Goal: Task Accomplishment & Management: Use online tool/utility

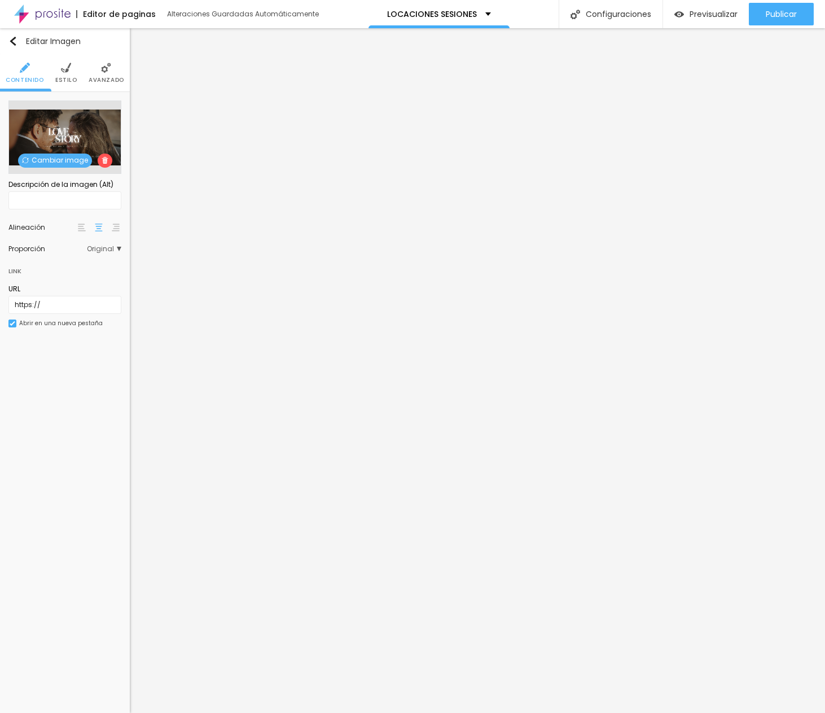
click at [20, 162] on span "Cambiar image" at bounding box center [55, 160] width 74 height 14
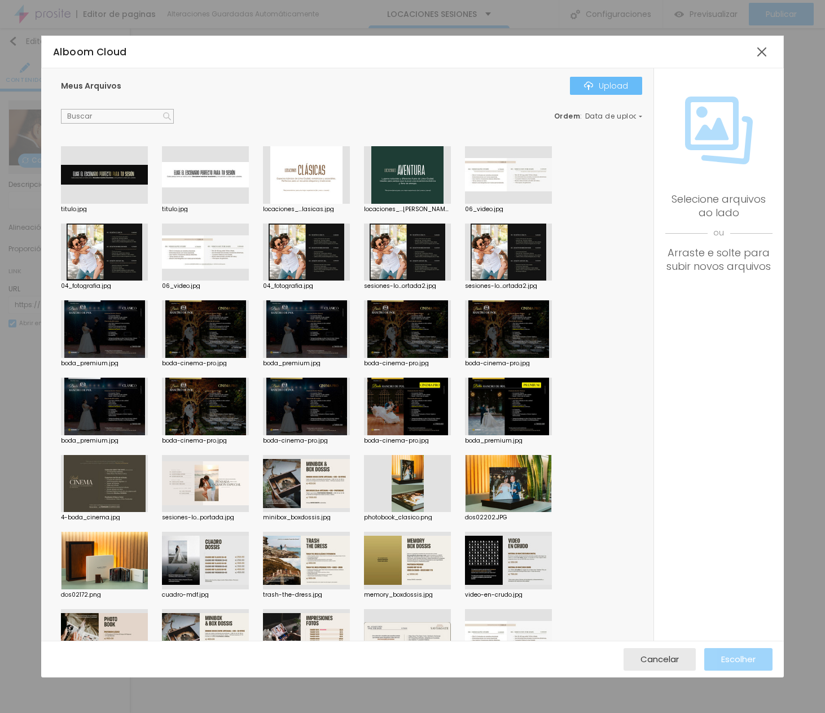
click at [614, 93] on button "Upload" at bounding box center [606, 86] width 72 height 18
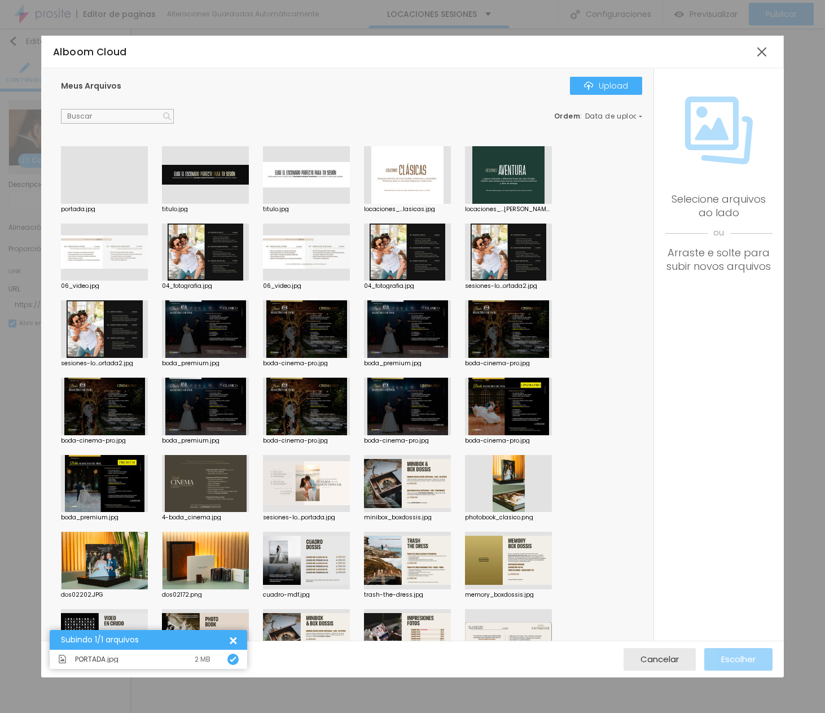
click at [118, 204] on div at bounding box center [104, 204] width 87 height 0
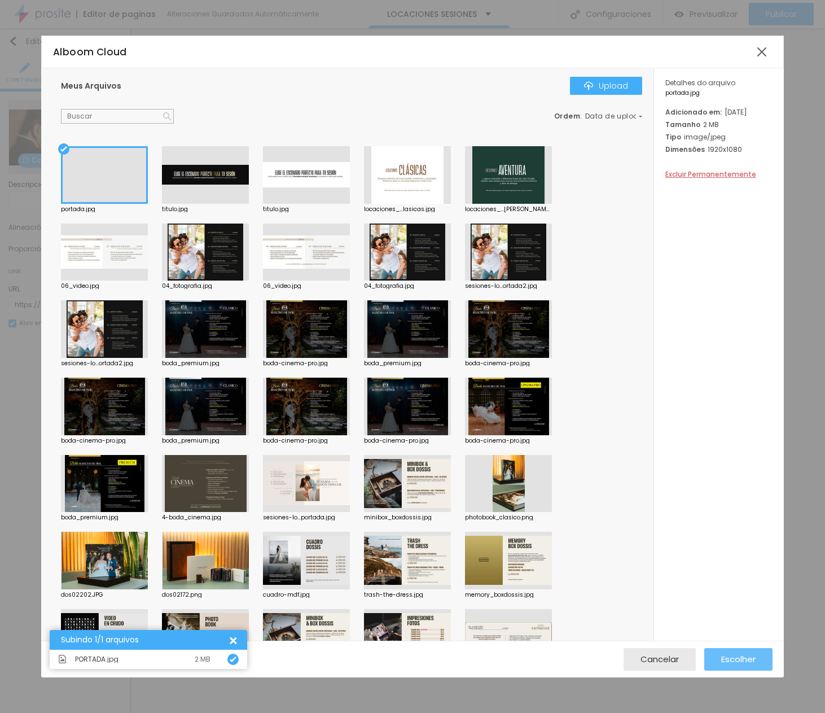
click at [614, 652] on div "Escolher" at bounding box center [738, 659] width 34 height 23
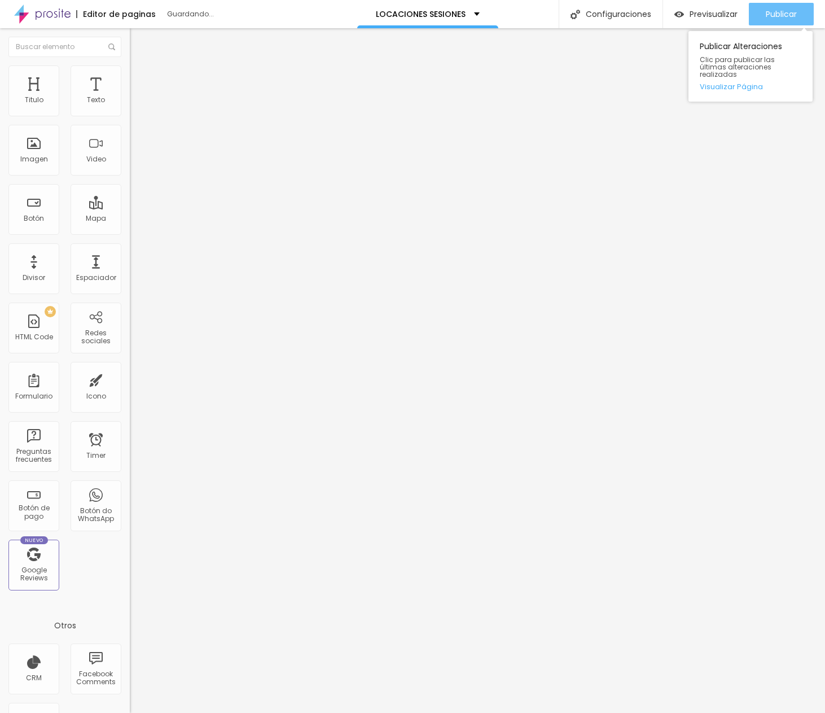
click at [614, 7] on div "Publicar" at bounding box center [781, 14] width 31 height 23
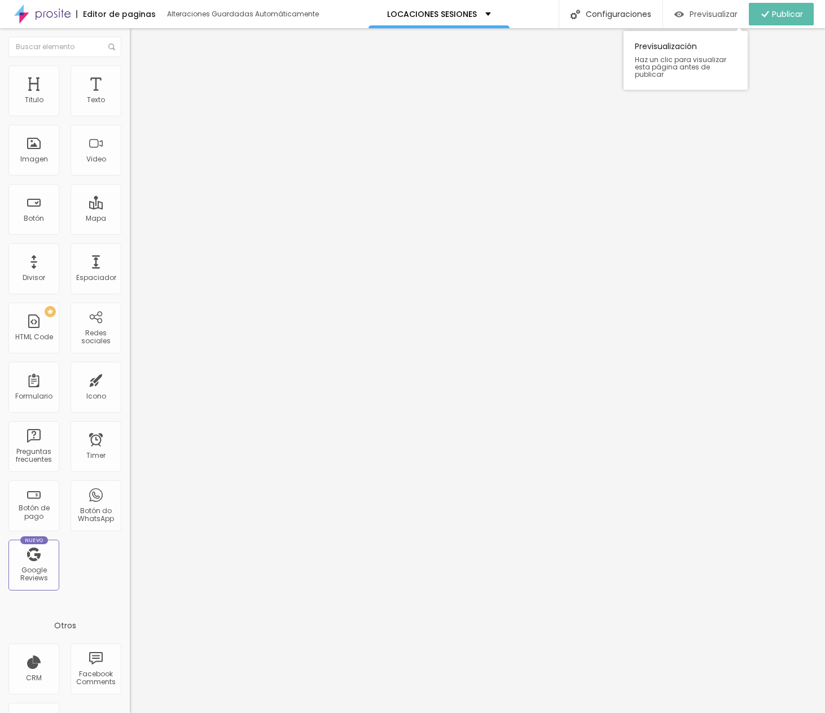
click at [614, 15] on span "Previsualizar" at bounding box center [713, 14] width 48 height 9
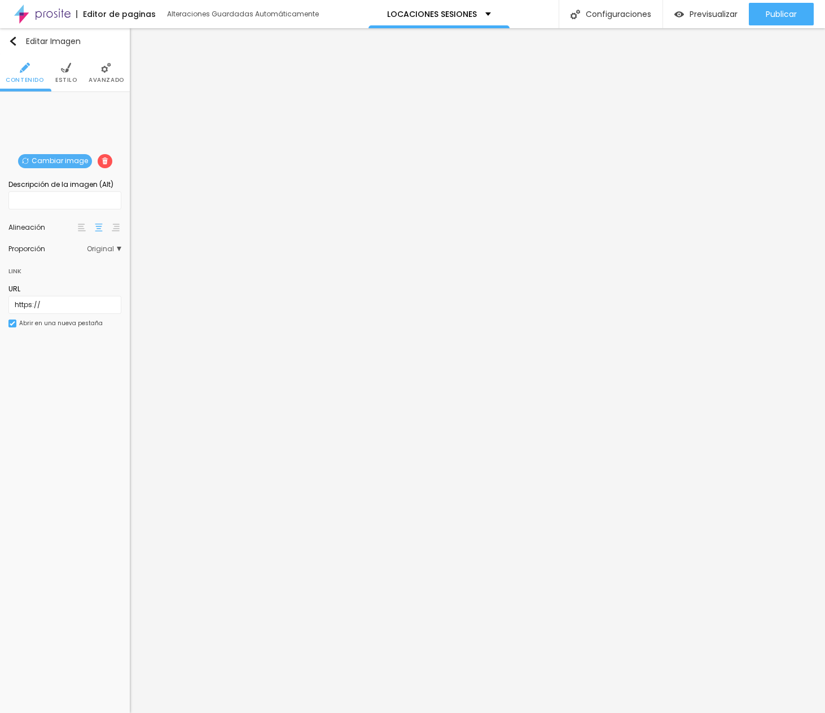
click at [52, 162] on span "Cambiar image" at bounding box center [55, 161] width 74 height 14
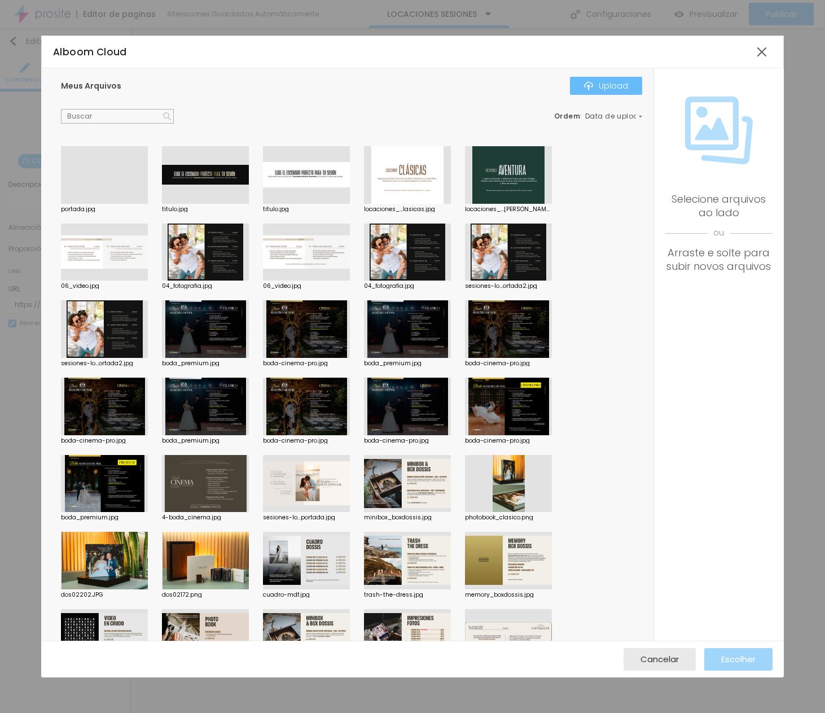
click at [614, 89] on div "Upload" at bounding box center [606, 85] width 44 height 9
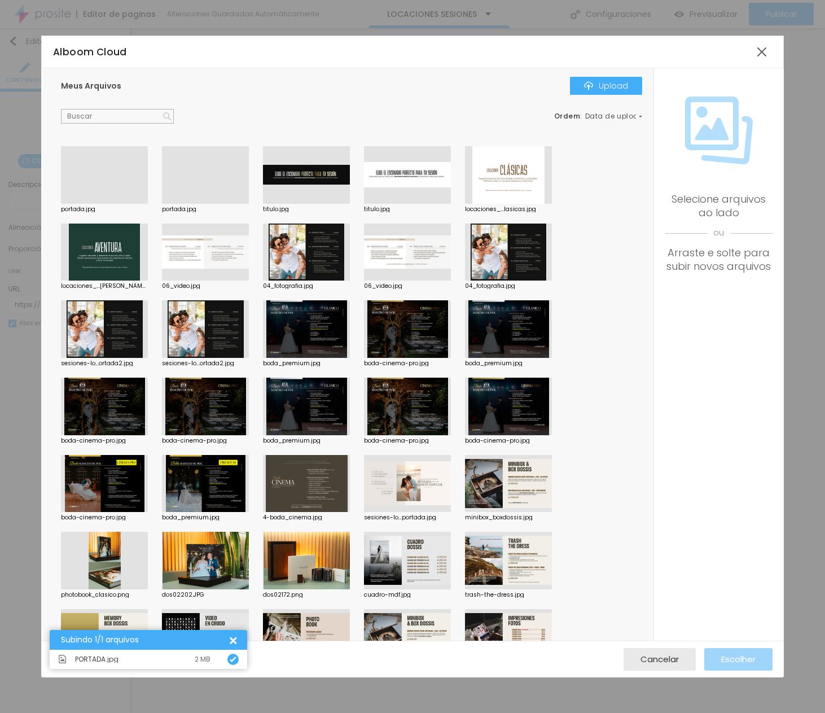
click at [108, 204] on div at bounding box center [104, 204] width 87 height 0
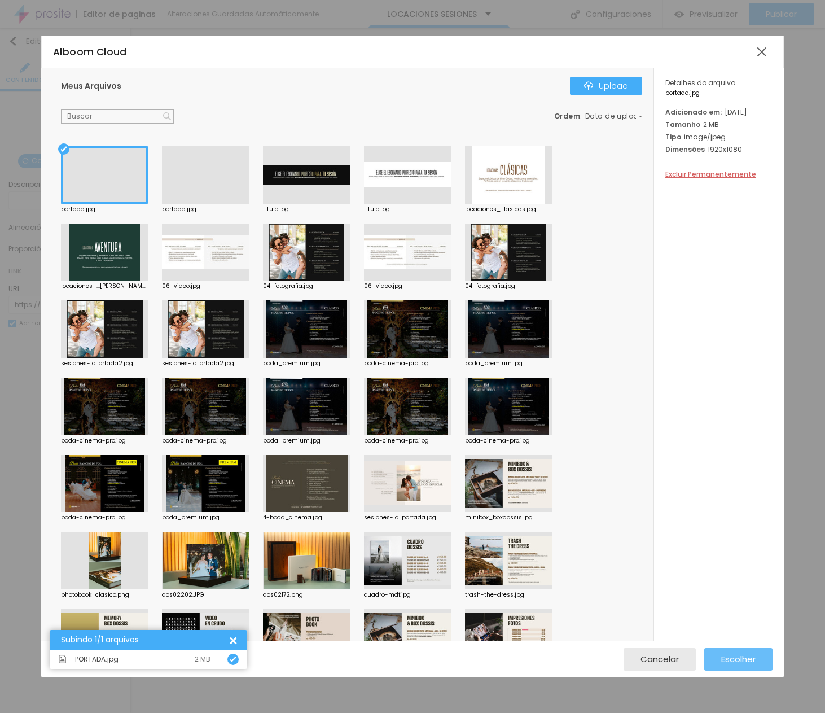
click at [614, 652] on div "Escolher" at bounding box center [738, 659] width 34 height 23
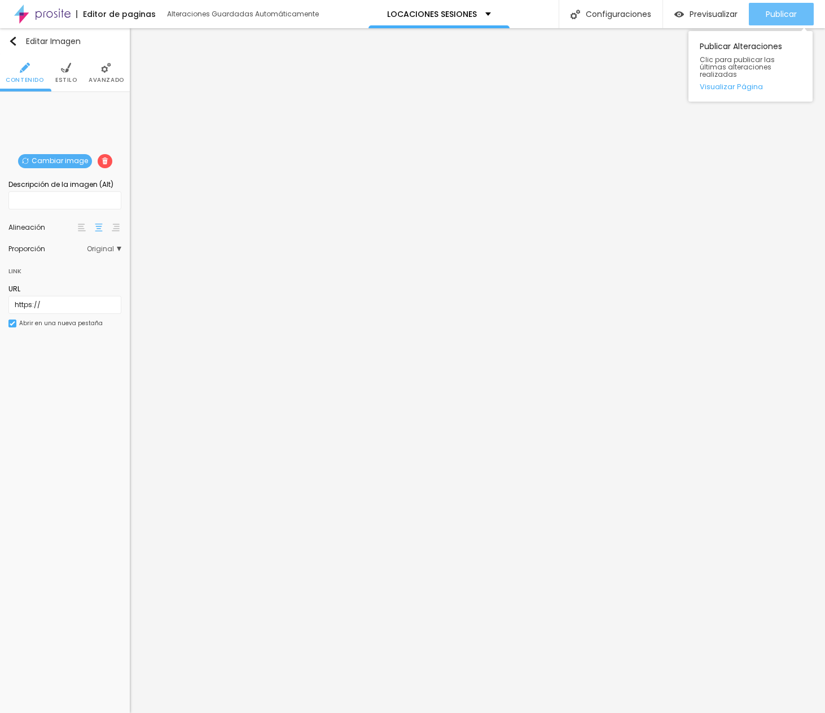
click at [614, 18] on span "Publicar" at bounding box center [781, 14] width 31 height 9
click at [614, 10] on span "Previsualizar" at bounding box center [713, 14] width 48 height 9
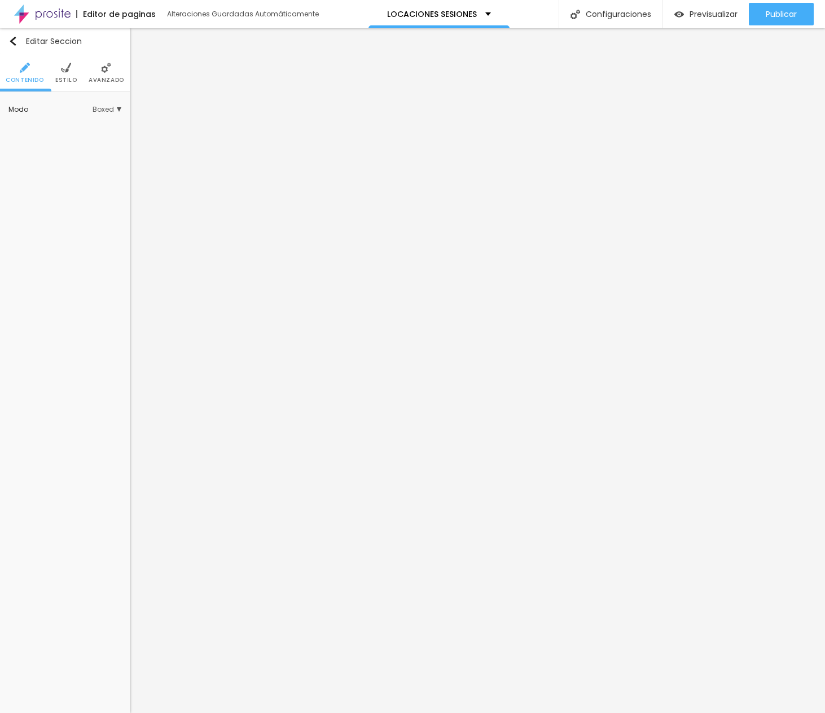
click at [64, 75] on li "Estilo" at bounding box center [66, 72] width 22 height 37
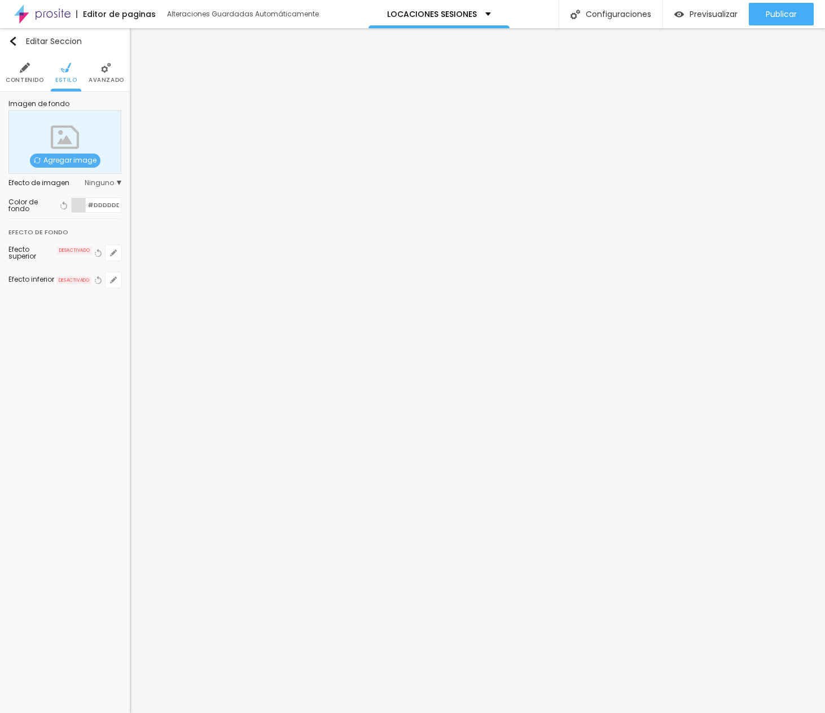
click at [91, 162] on span "Agregar image" at bounding box center [65, 160] width 71 height 14
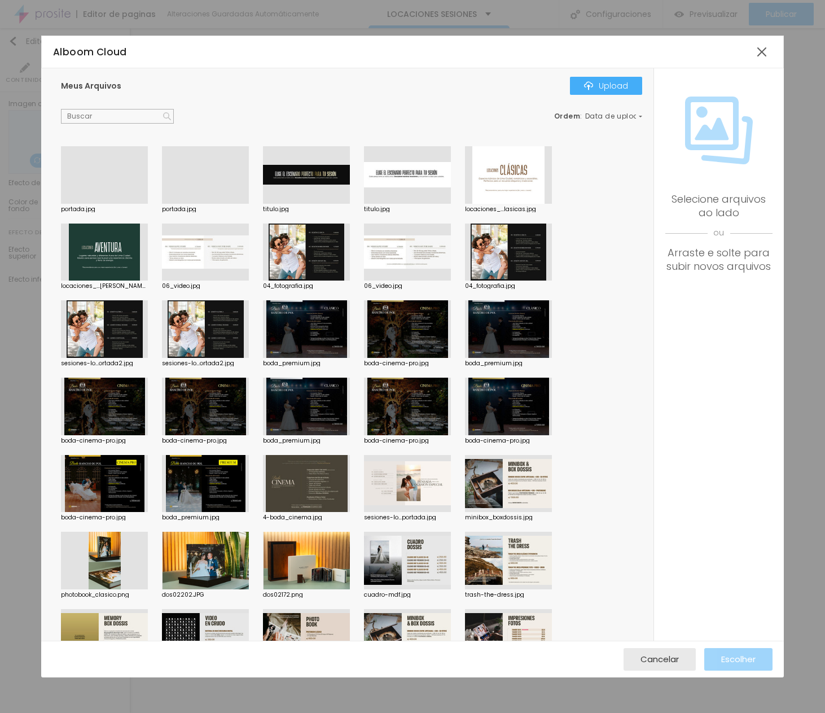
click at [97, 204] on div at bounding box center [104, 204] width 87 height 0
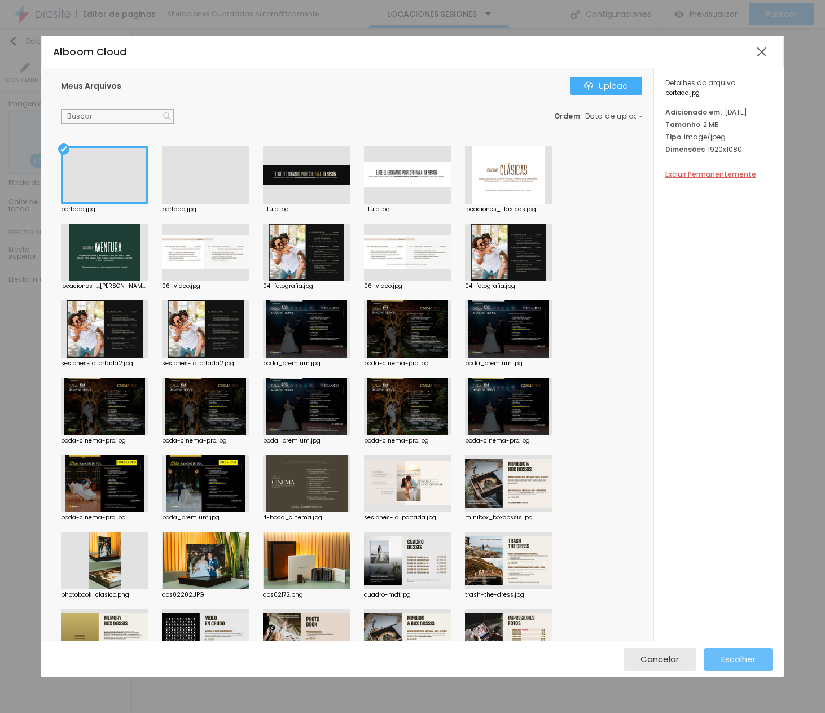
click at [614, 658] on span "Escolher" at bounding box center [738, 659] width 34 height 10
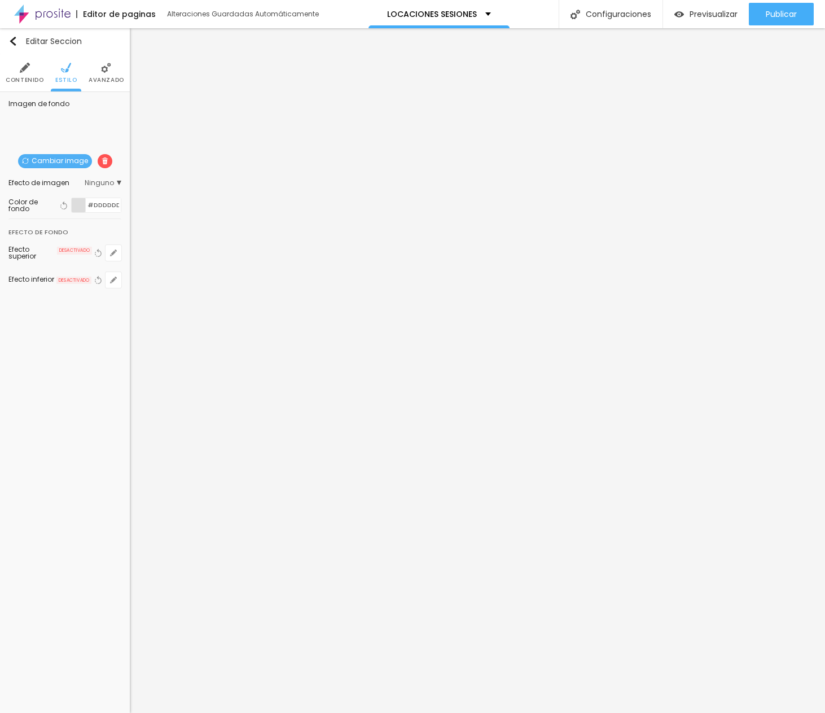
click at [79, 209] on div at bounding box center [79, 205] width 14 height 14
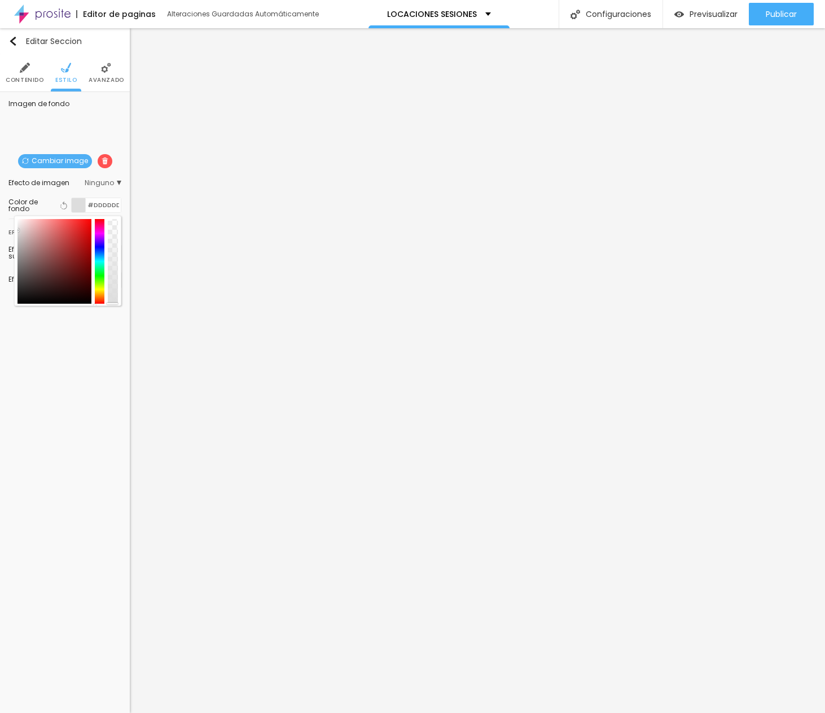
click at [112, 231] on div at bounding box center [113, 261] width 10 height 85
drag, startPoint x: 112, startPoint y: 231, endPoint x: 116, endPoint y: 183, distance: 48.1
click at [116, 183] on div "Imagen de fondo Cambiar image Efecto de imagen Ninguno Ninguno Parallax Color d…" at bounding box center [65, 200] width 130 height 217
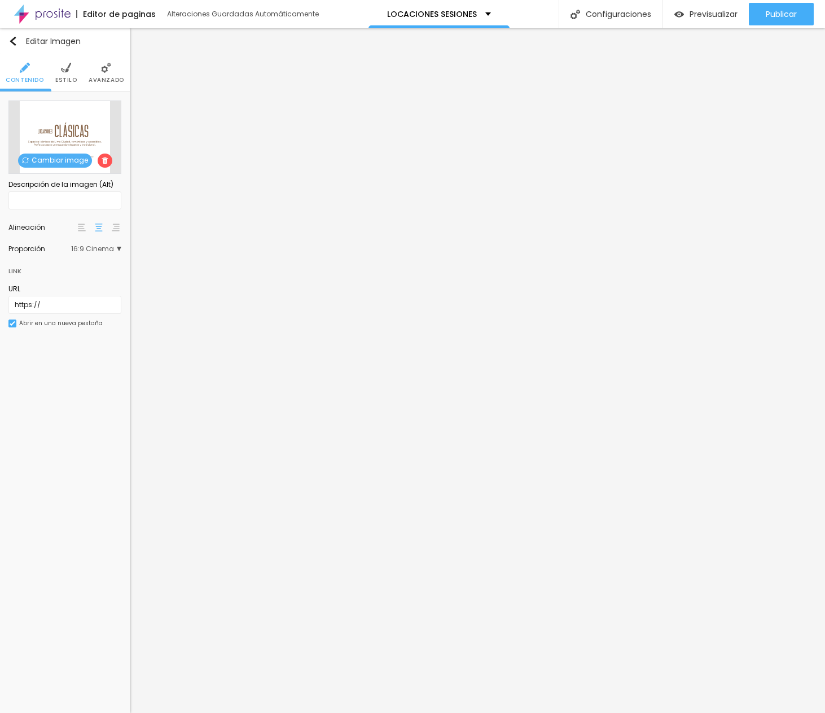
click at [65, 80] on span "Estilo" at bounding box center [66, 80] width 22 height 6
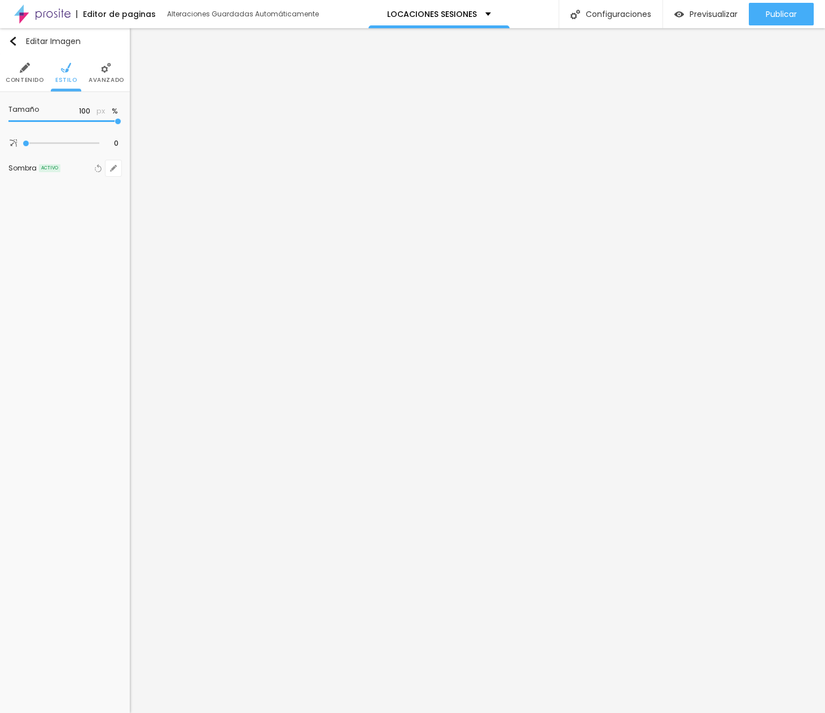
click at [107, 78] on span "Avanzado" at bounding box center [107, 80] width 36 height 6
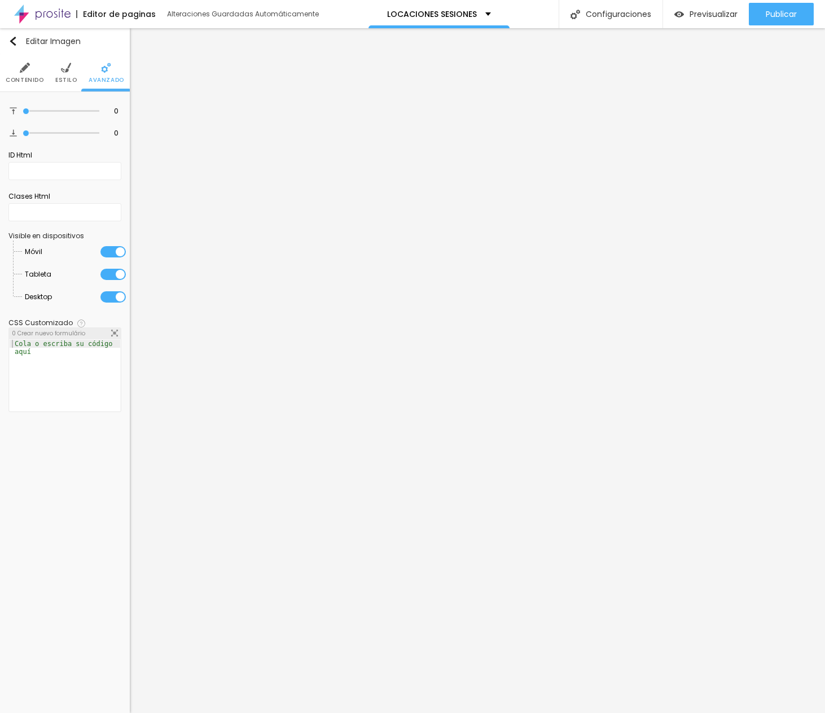
click at [64, 75] on li "Estilo" at bounding box center [66, 72] width 22 height 37
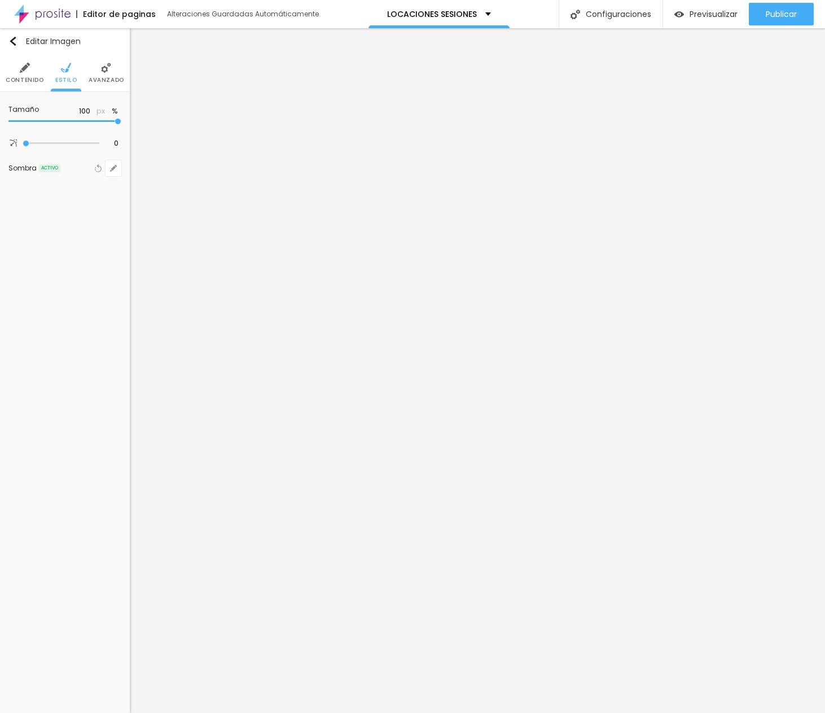
click at [21, 73] on li "Contenido" at bounding box center [25, 72] width 38 height 37
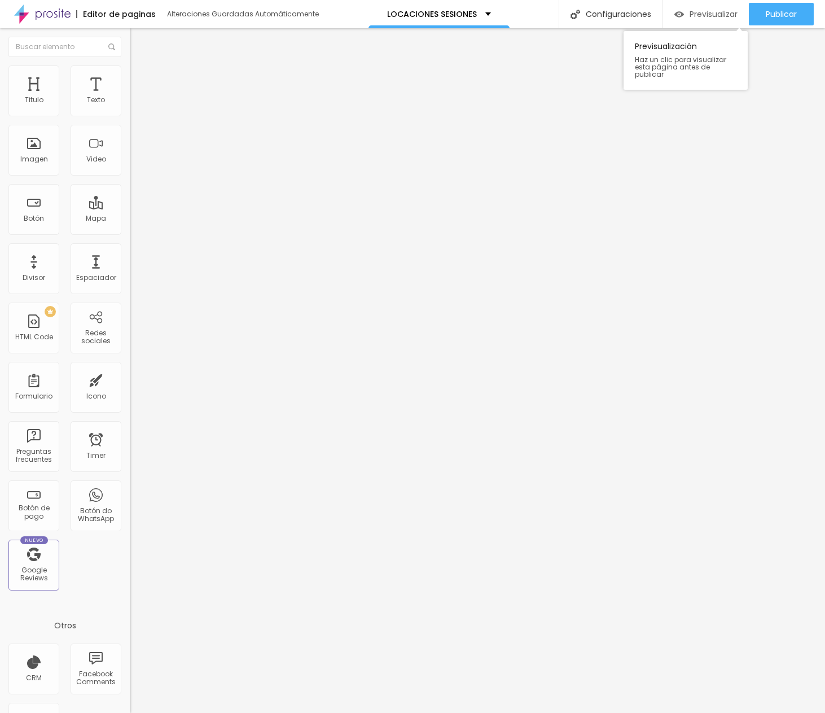
click at [614, 12] on span "Previsualizar" at bounding box center [713, 14] width 48 height 9
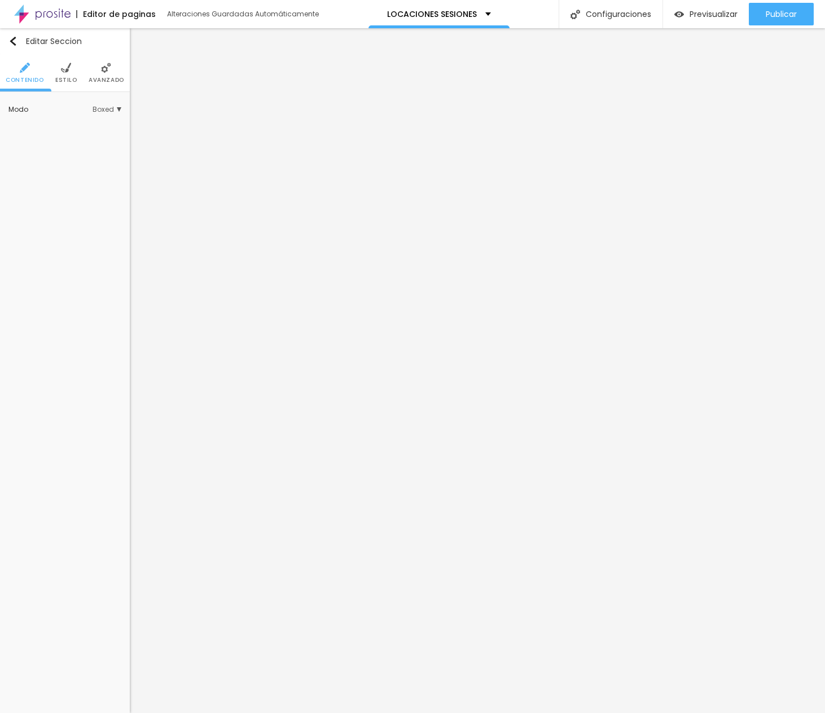
click at [103, 106] on span "Boxed" at bounding box center [107, 109] width 29 height 7
click at [64, 141] on span "Completo" at bounding box center [60, 141] width 34 height 10
click at [64, 81] on span "Estilo" at bounding box center [66, 80] width 22 height 6
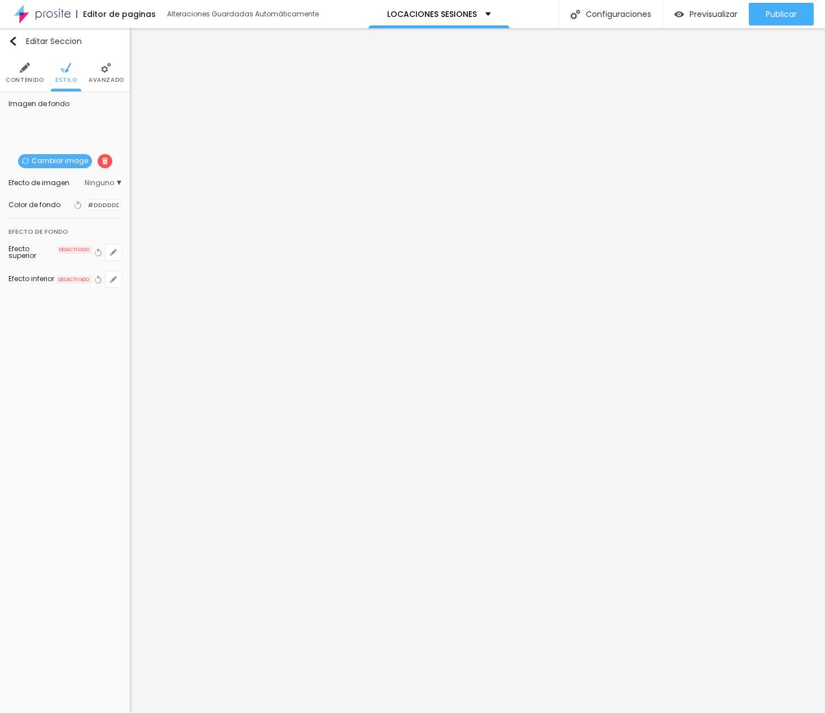
click at [107, 183] on span "Ninguno" at bounding box center [103, 182] width 37 height 7
click at [67, 214] on span "Parallax" at bounding box center [57, 214] width 28 height 10
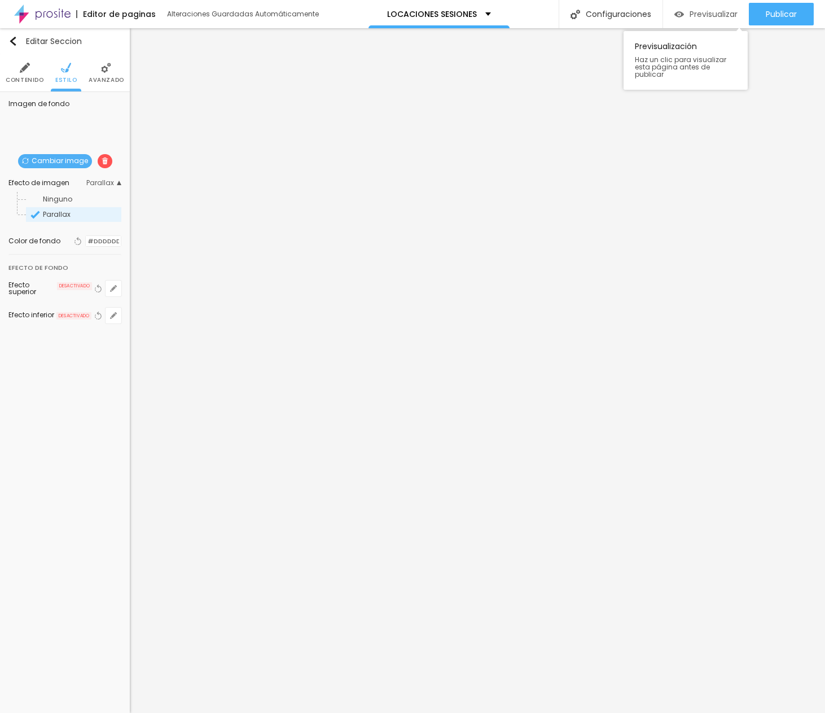
click at [614, 14] on span "Previsualizar" at bounding box center [713, 14] width 48 height 9
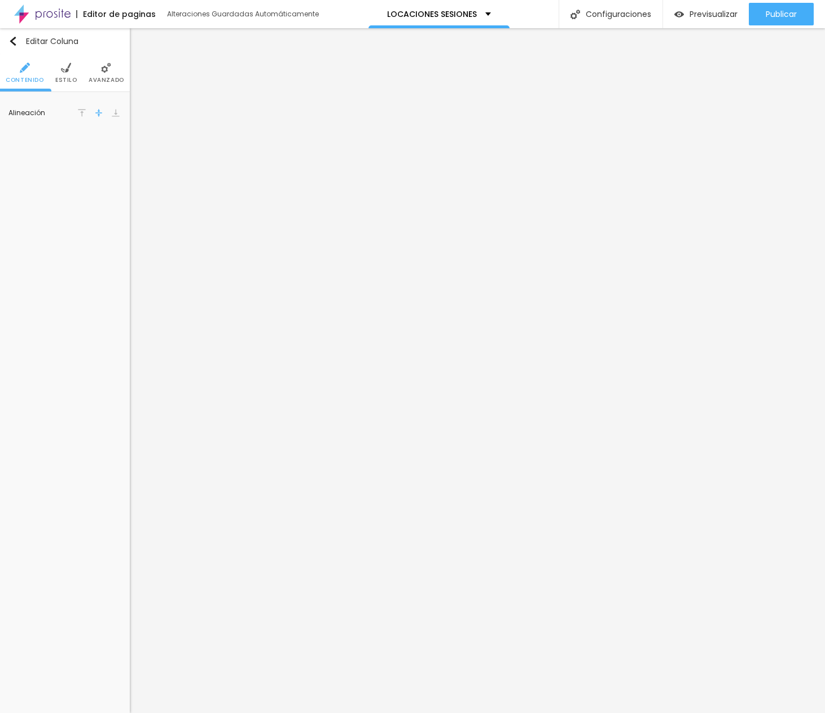
click at [67, 64] on img at bounding box center [66, 68] width 10 height 10
click at [107, 73] on li "Avanzado" at bounding box center [107, 72] width 36 height 37
click at [105, 78] on span "Avanzado" at bounding box center [107, 80] width 36 height 6
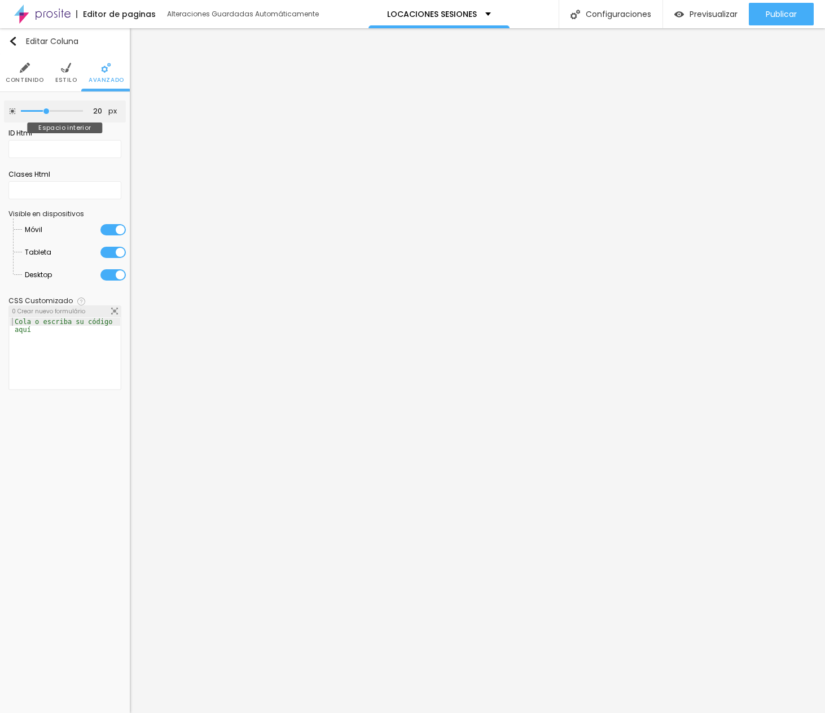
type input "15"
type input "10"
type input "5"
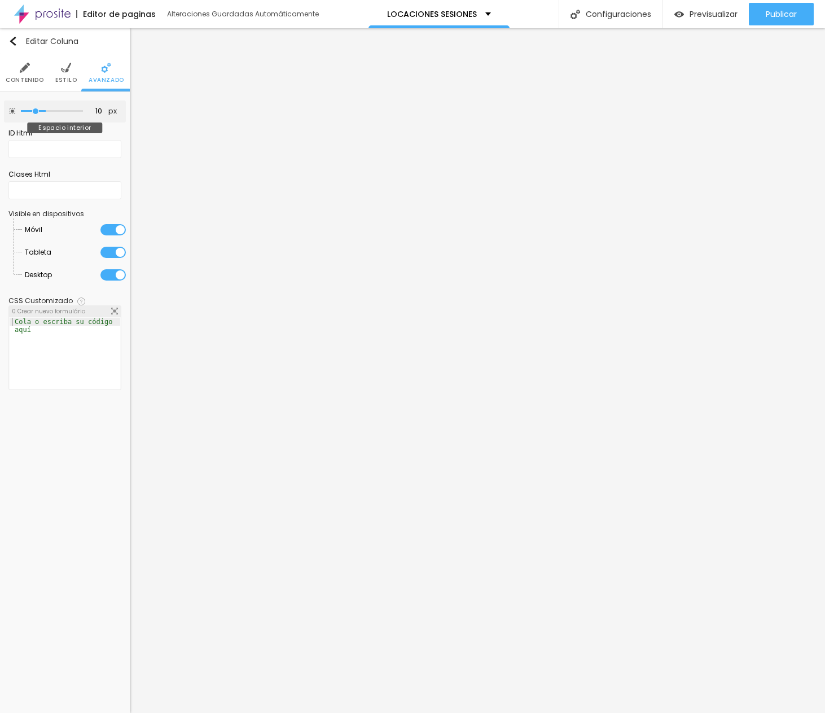
type input "5"
type input "0"
drag, startPoint x: 44, startPoint y: 110, endPoint x: 15, endPoint y: 109, distance: 29.3
click at [15, 109] on div "0 px Espacio interior" at bounding box center [65, 111] width 122 height 22
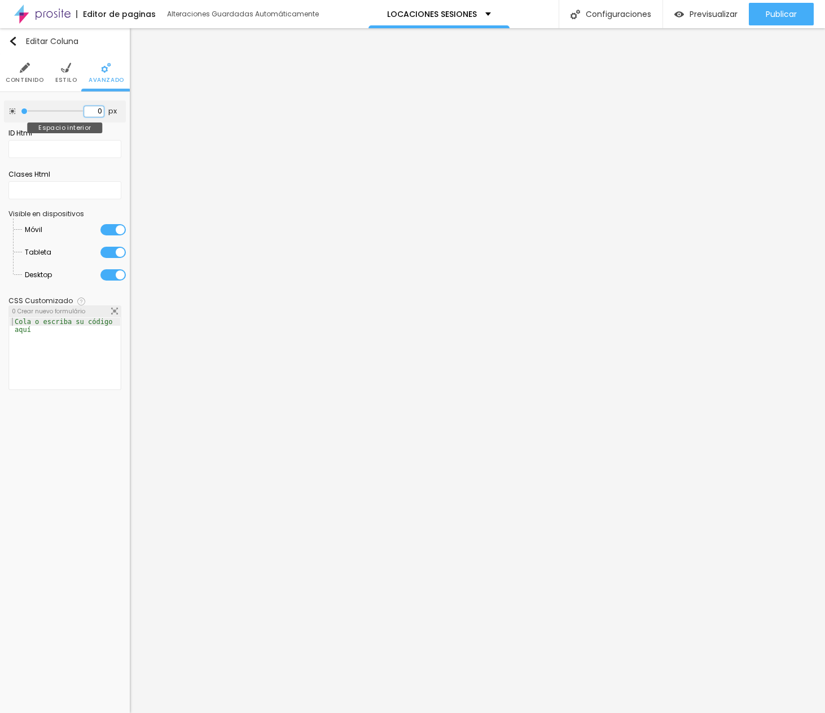
click at [93, 110] on input "0" at bounding box center [94, 111] width 20 height 11
type input "0"
type input "2"
type input "20"
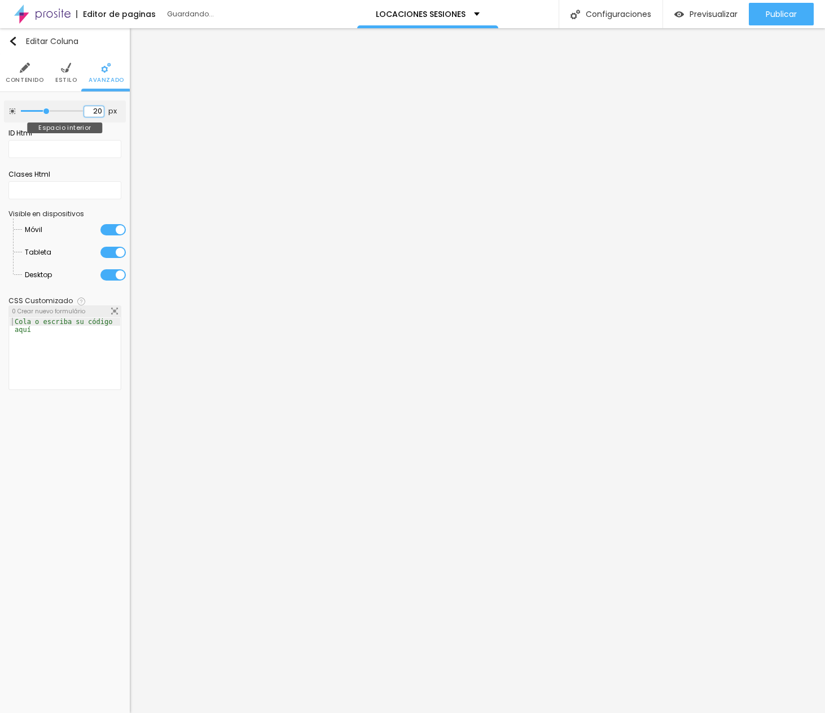
type input "20"
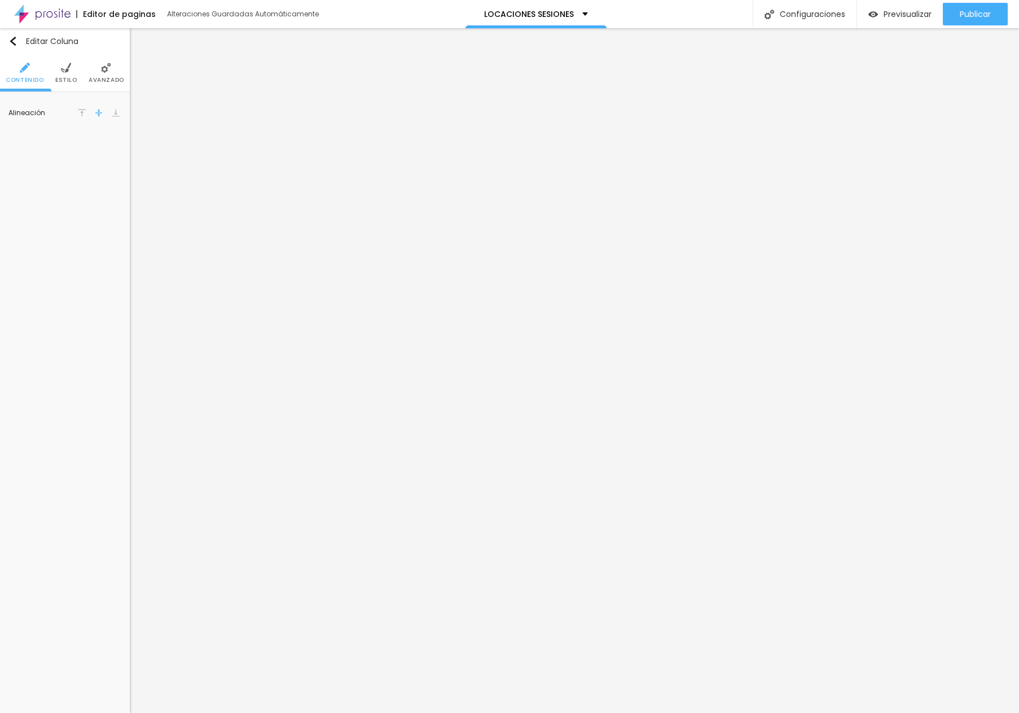
click at [65, 70] on img at bounding box center [66, 68] width 10 height 10
click at [103, 67] on img at bounding box center [106, 68] width 10 height 10
click at [69, 160] on span "Cambiar image" at bounding box center [55, 161] width 74 height 14
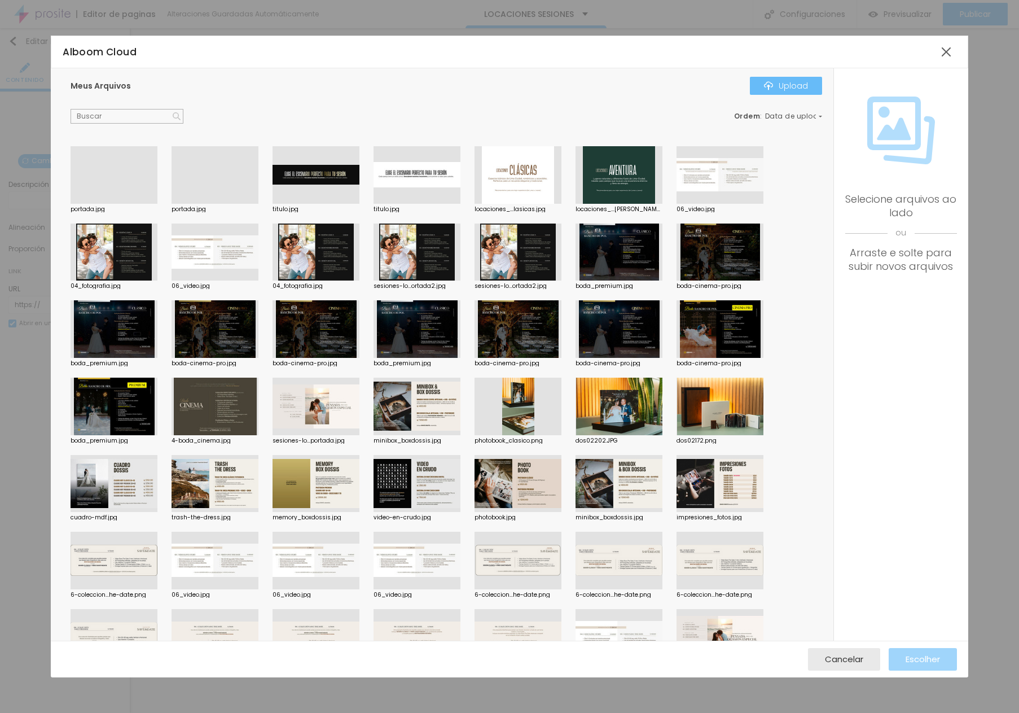
click at [614, 82] on button "Upload" at bounding box center [786, 86] width 72 height 18
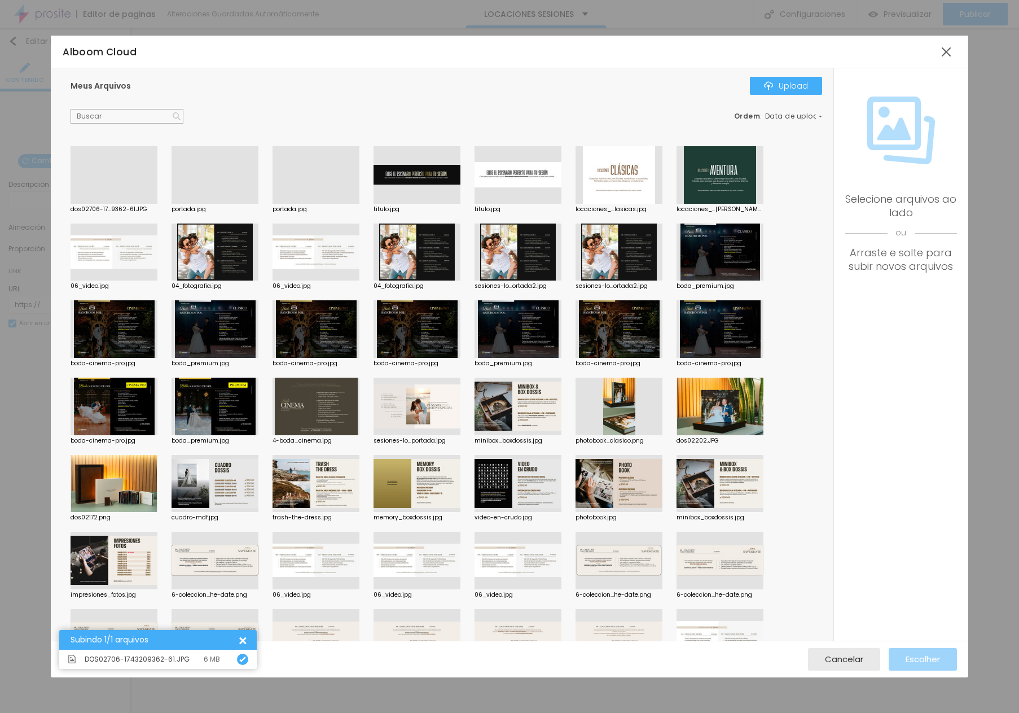
click at [122, 204] on div at bounding box center [114, 204] width 87 height 0
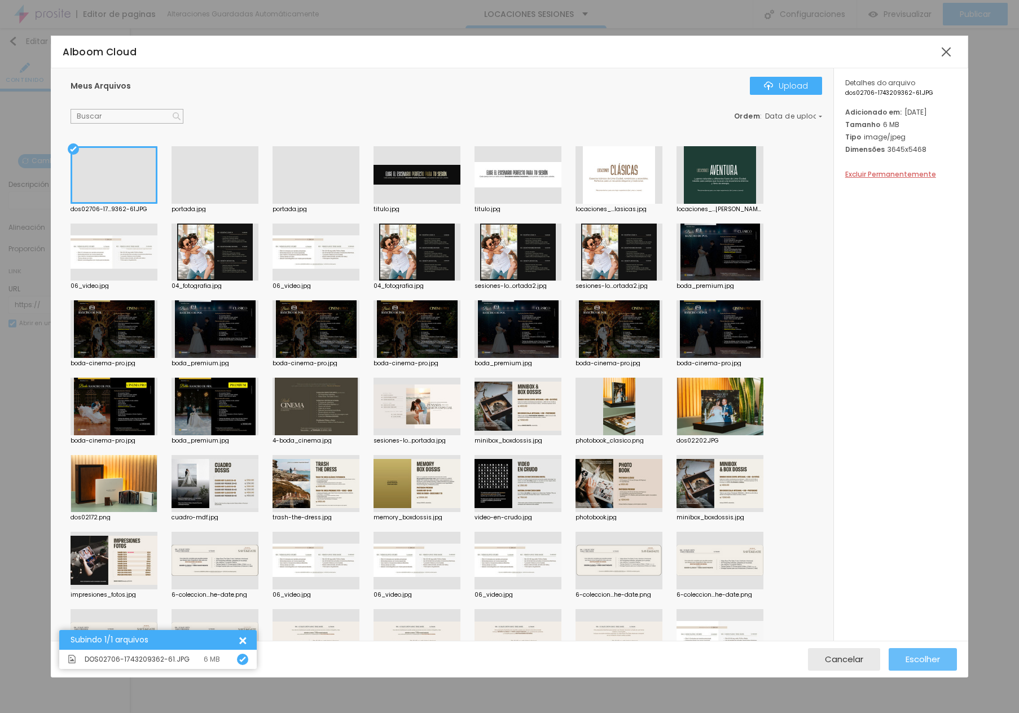
click at [614, 656] on button "Escolher" at bounding box center [923, 659] width 68 height 23
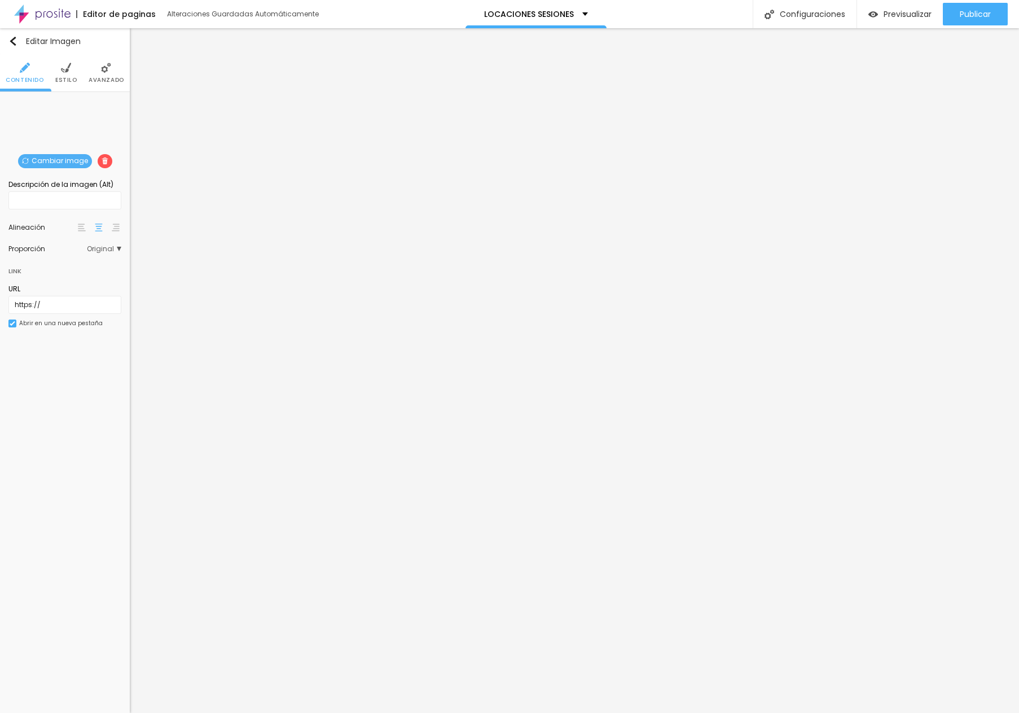
click at [58, 160] on span "Cambiar image" at bounding box center [55, 161] width 74 height 14
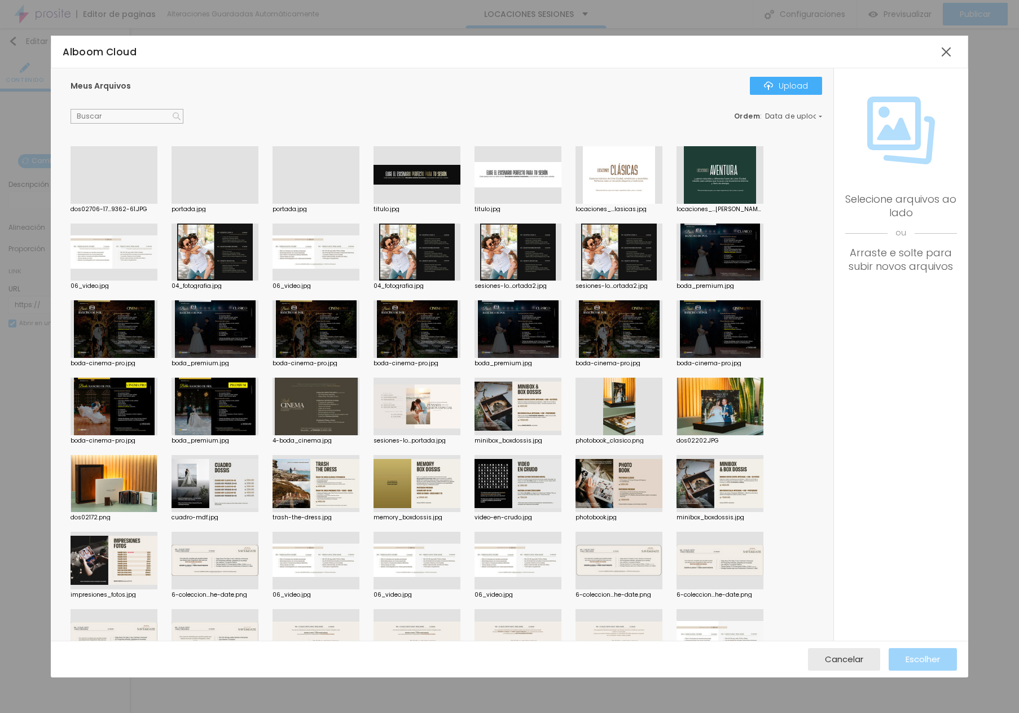
click at [236, 204] on div at bounding box center [215, 204] width 87 height 0
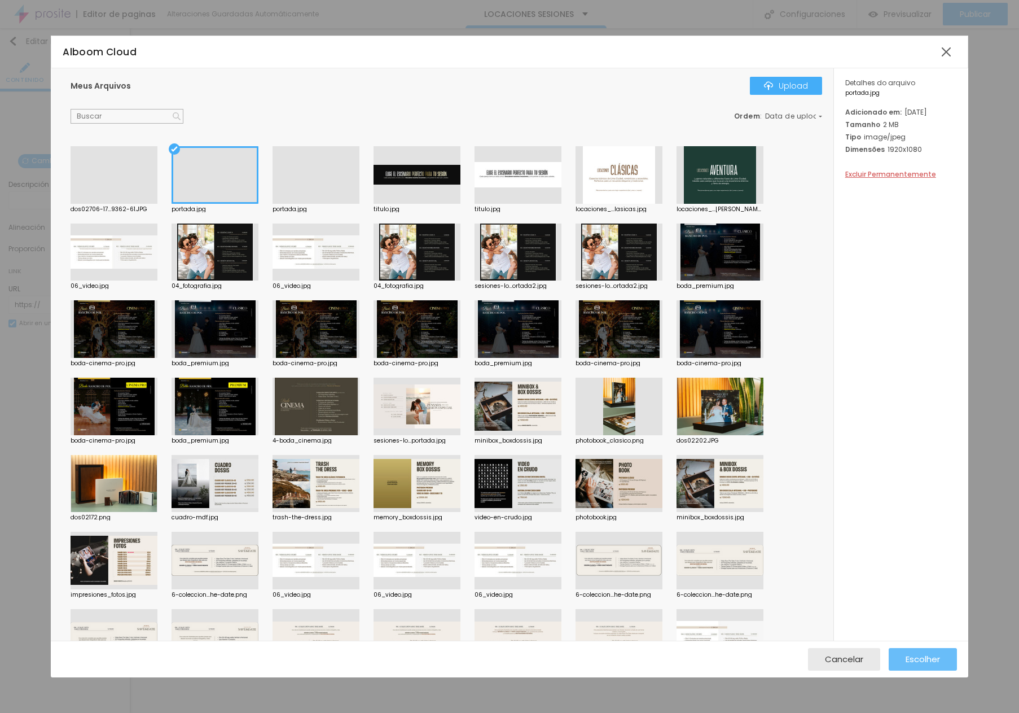
click at [614, 652] on div "Escolher" at bounding box center [922, 659] width 34 height 23
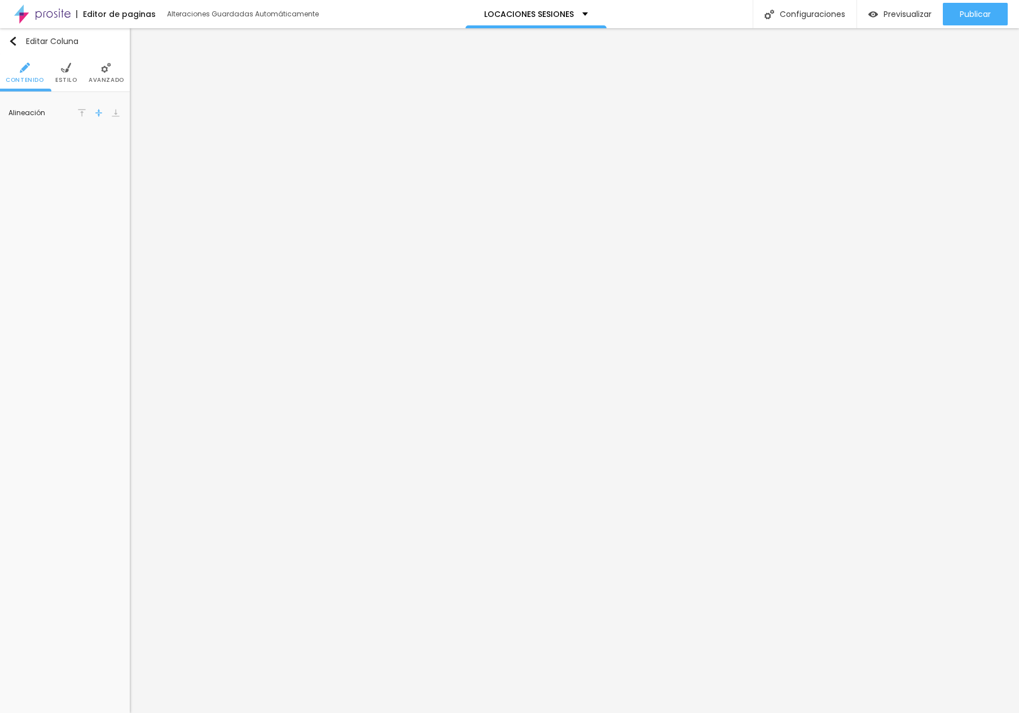
click at [81, 74] on ul "Contenido Estilo Avanzado" at bounding box center [65, 73] width 130 height 38
click at [76, 73] on ul "Contenido Estilo Avanzado" at bounding box center [65, 73] width 130 height 38
click at [107, 77] on span "Avanzado" at bounding box center [107, 80] width 36 height 6
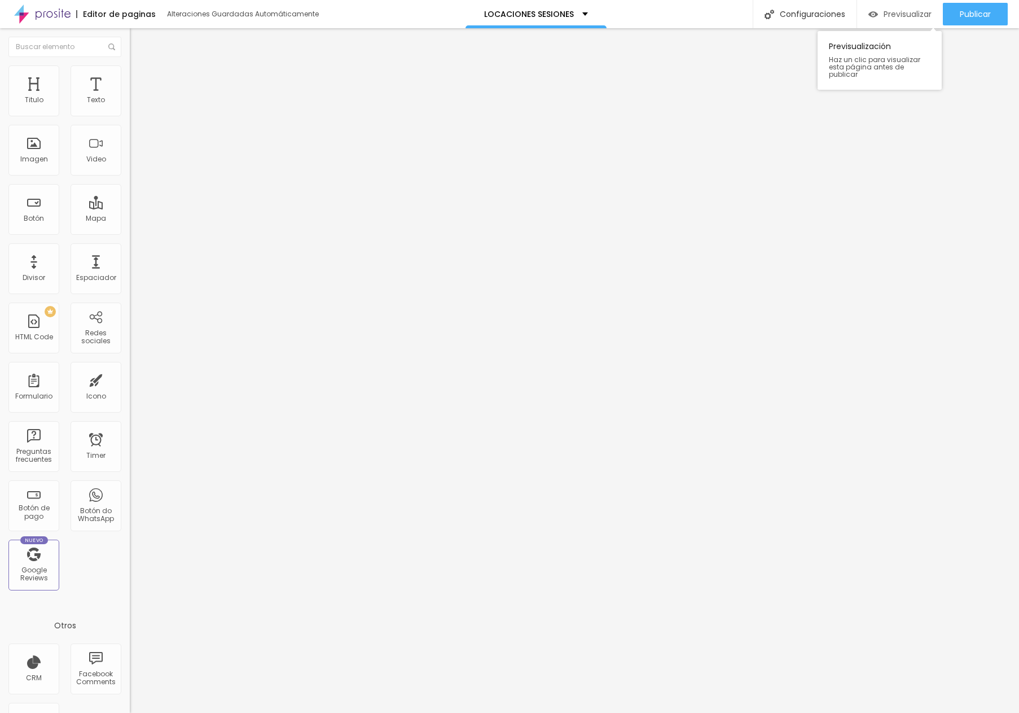
click at [614, 10] on span "Previsualizar" at bounding box center [907, 14] width 48 height 9
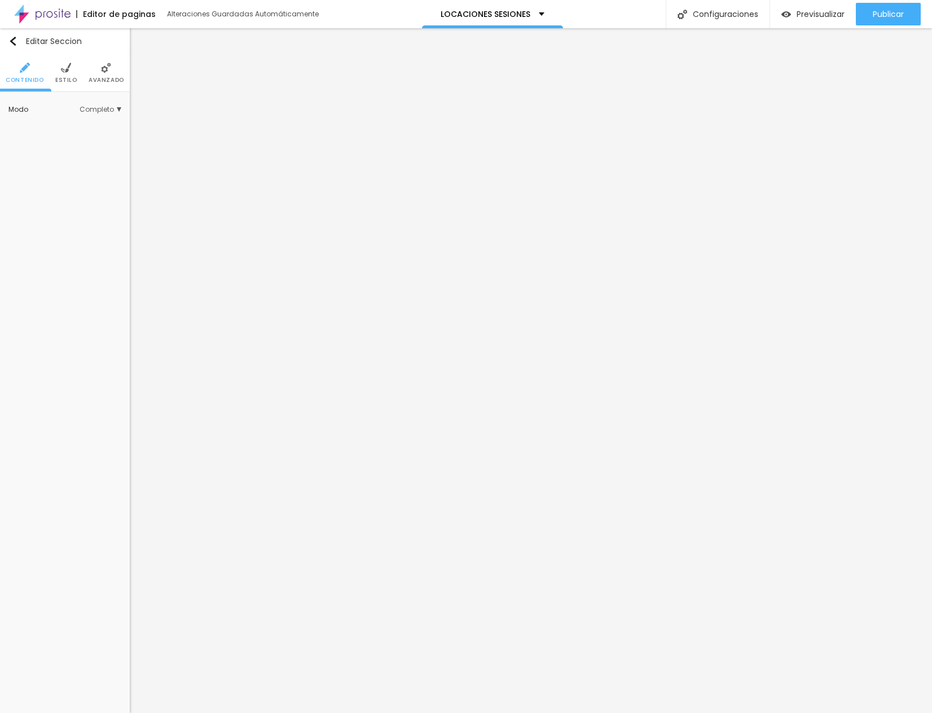
click at [73, 82] on span "Estilo" at bounding box center [66, 80] width 22 height 6
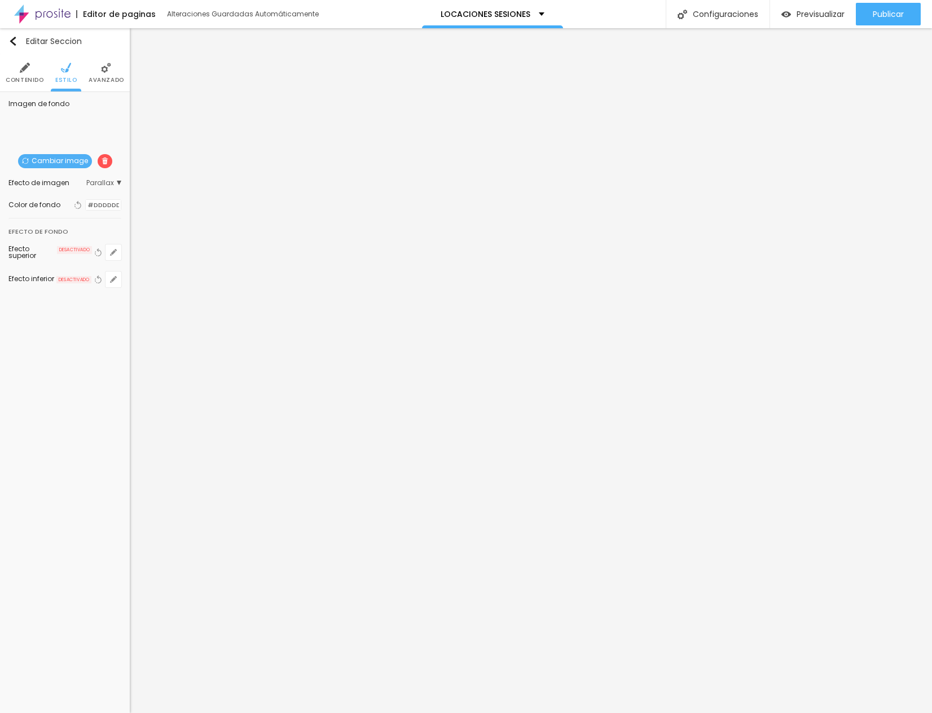
click at [103, 161] on img at bounding box center [105, 160] width 7 height 7
click at [84, 163] on span "Agregar image" at bounding box center [65, 160] width 71 height 14
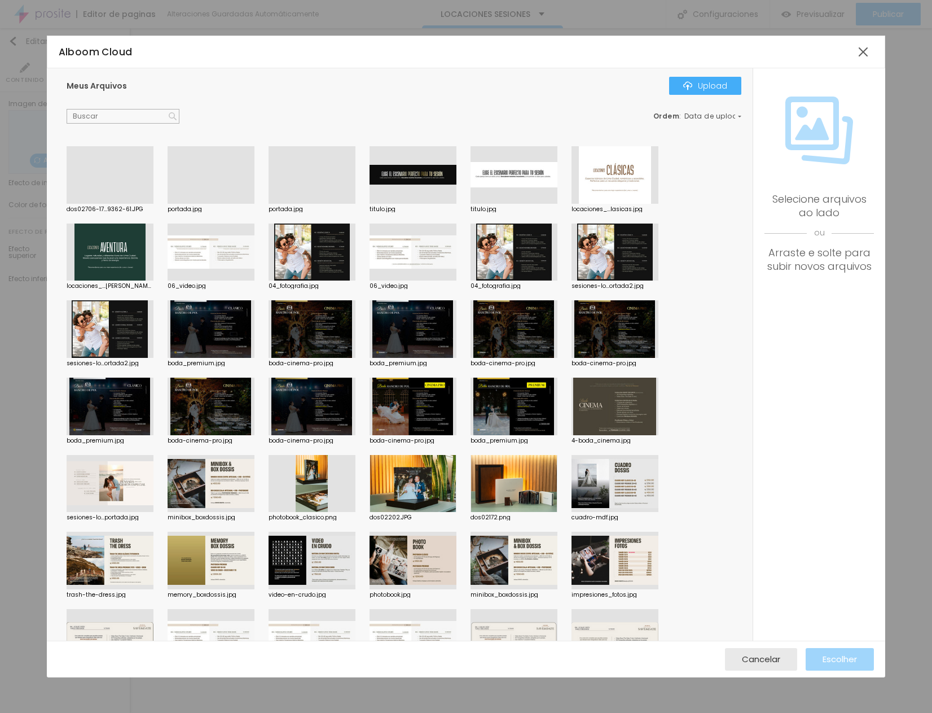
click at [111, 204] on div at bounding box center [110, 204] width 87 height 0
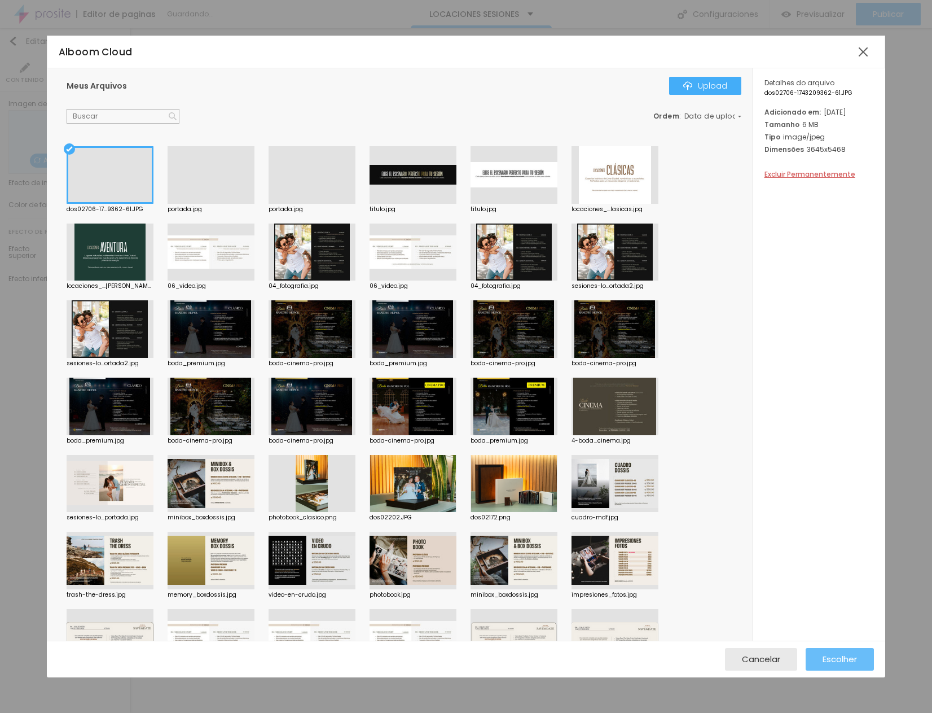
click at [614, 655] on span "Escolher" at bounding box center [840, 659] width 34 height 10
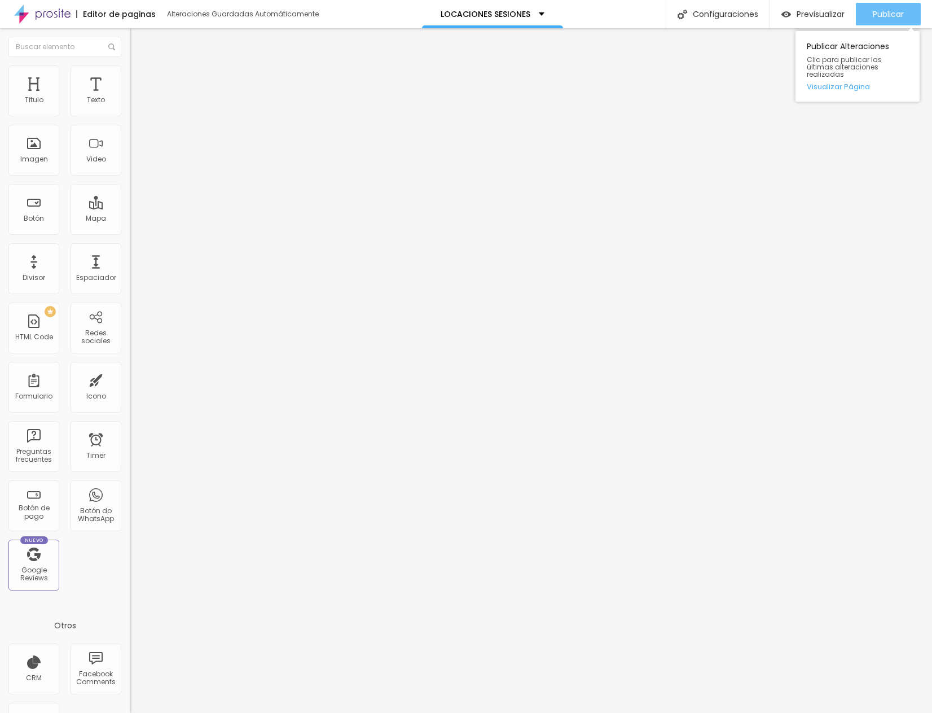
click at [614, 19] on button "Publicar" at bounding box center [888, 14] width 65 height 23
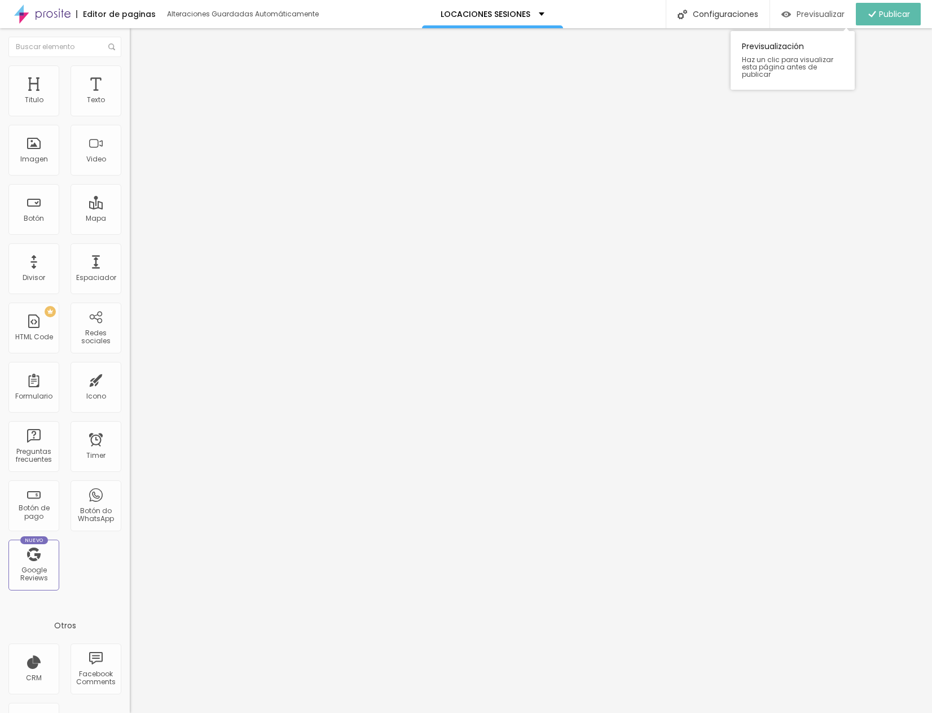
click at [614, 15] on span "Previsualizar" at bounding box center [821, 14] width 48 height 9
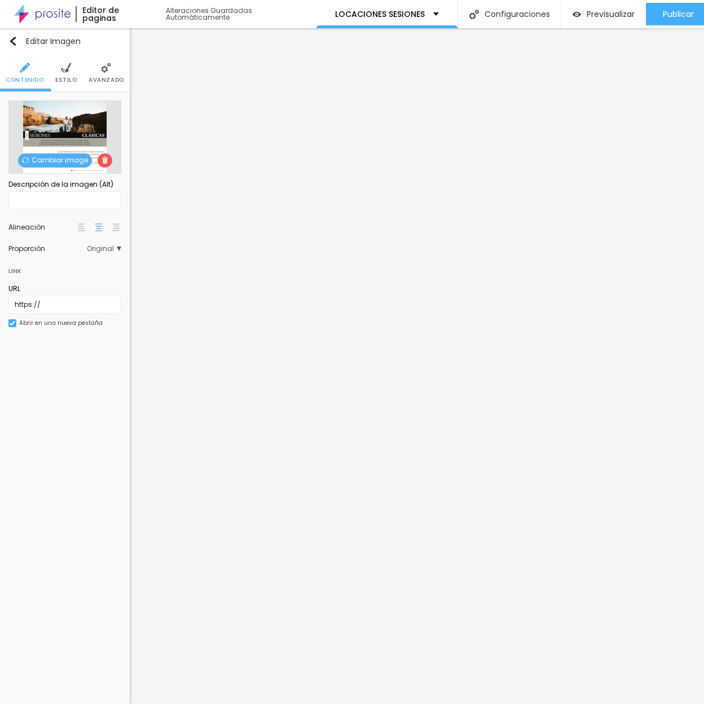
click at [103, 161] on img at bounding box center [105, 160] width 7 height 7
click at [96, 248] on span "16:9 Cinema" at bounding box center [96, 248] width 50 height 7
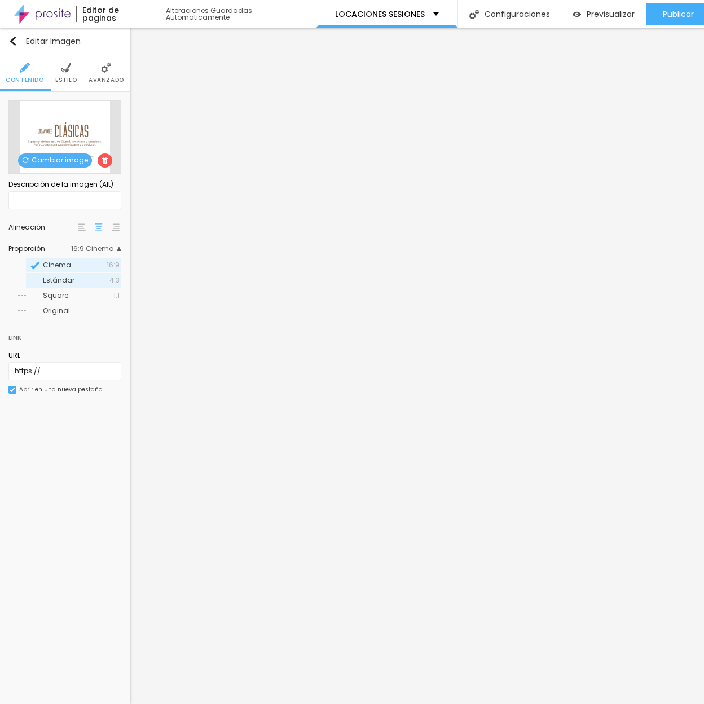
click at [69, 284] on span "Estándar" at bounding box center [59, 280] width 32 height 10
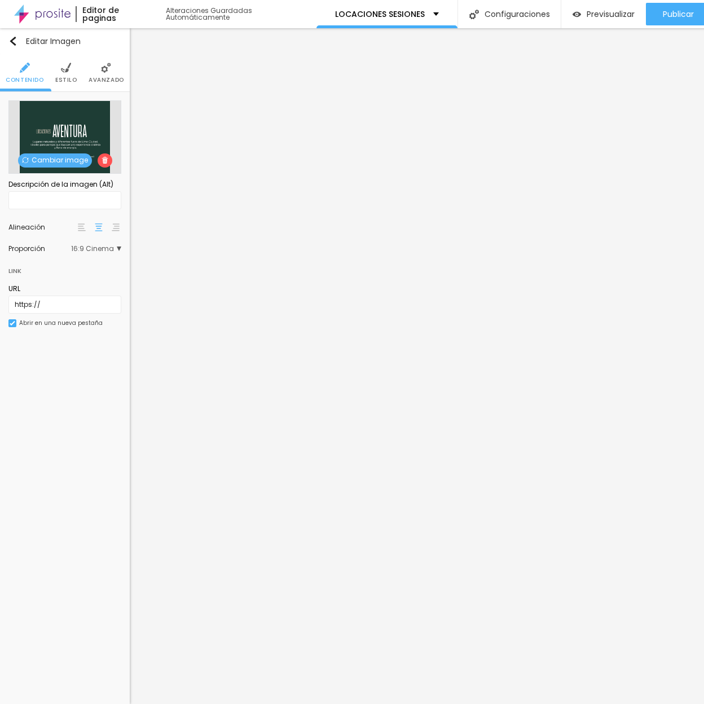
click at [91, 256] on div "Proporción 16:9 Cinema Cinema 16:9 Estándar 4:3 Square 1:1 Original" at bounding box center [64, 249] width 113 height 18
click at [93, 252] on span "16:9 Cinema" at bounding box center [96, 248] width 50 height 7
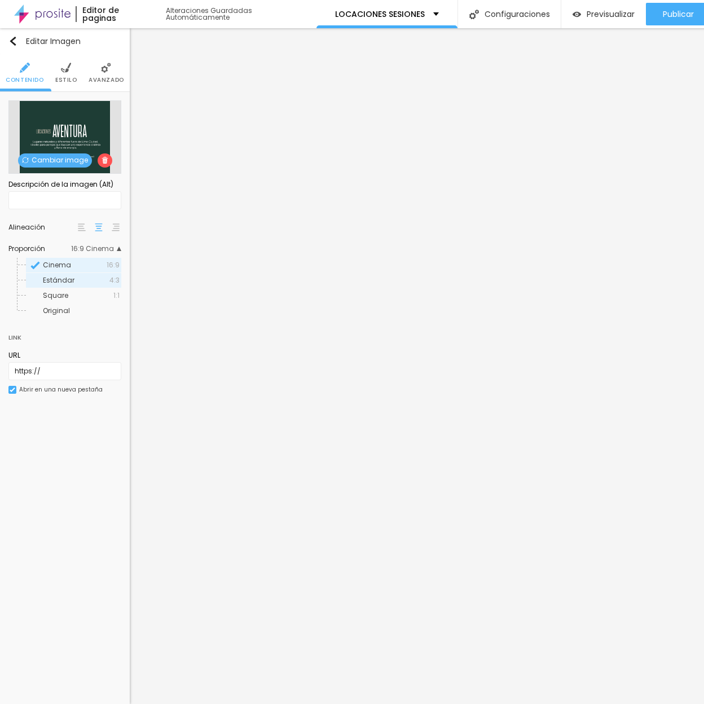
click at [76, 279] on span "Estándar" at bounding box center [76, 280] width 67 height 7
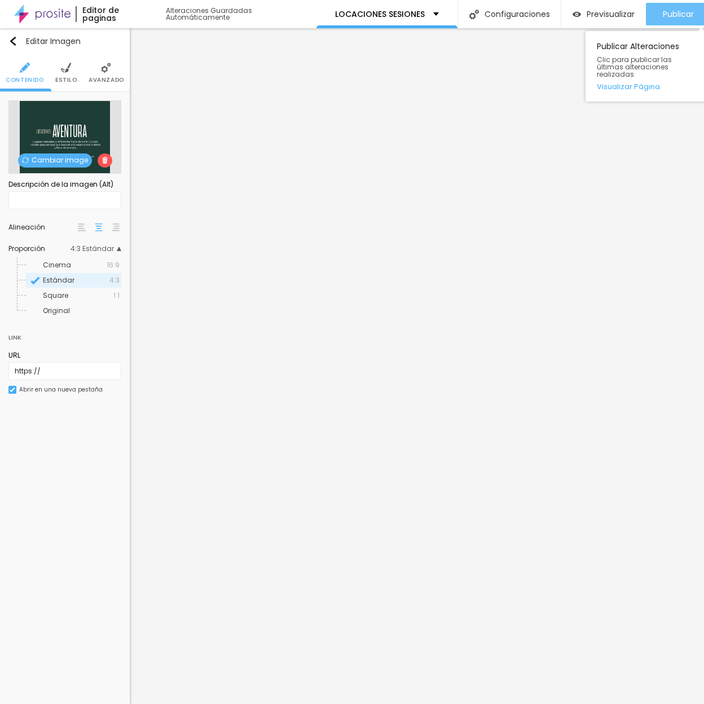
click at [614, 13] on span "Publicar" at bounding box center [678, 14] width 31 height 9
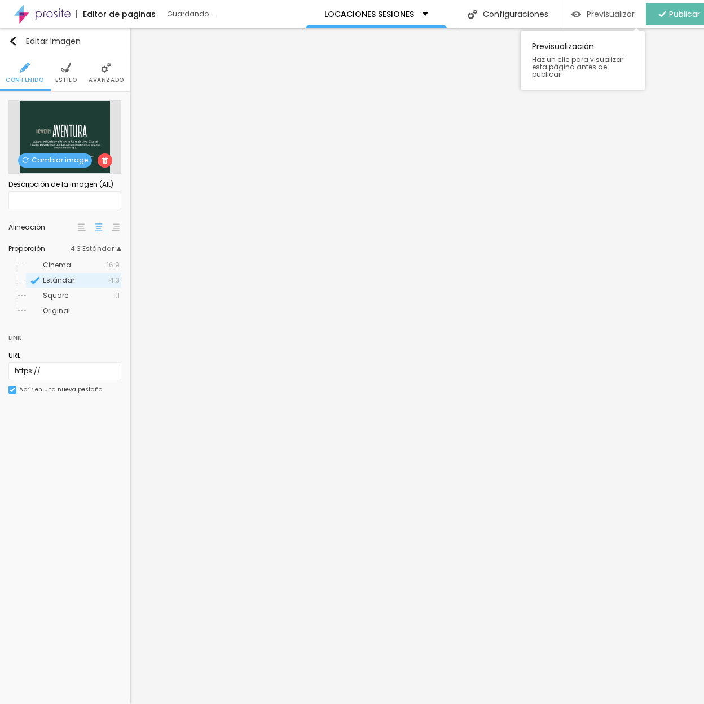
click at [595, 13] on span "Previsualizar" at bounding box center [611, 14] width 48 height 9
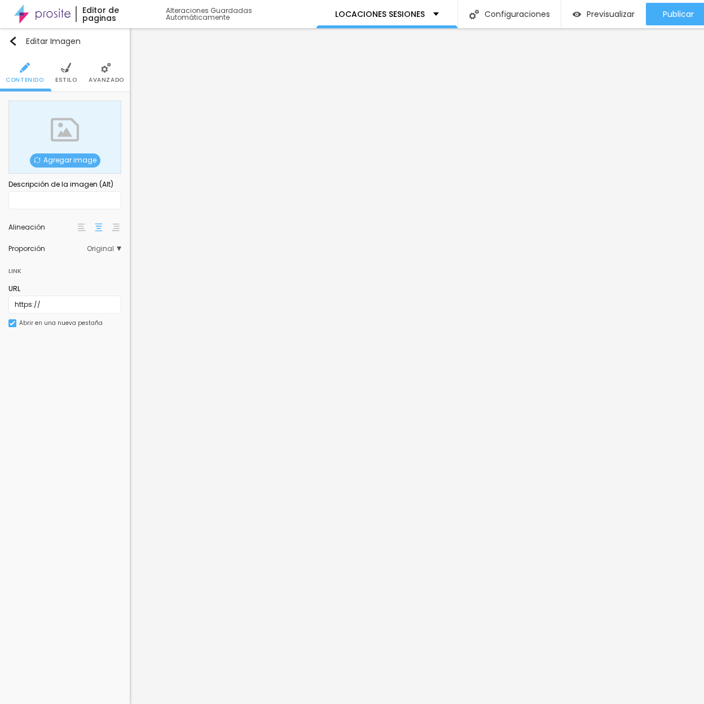
click at [71, 159] on span "Agregar image" at bounding box center [65, 160] width 71 height 14
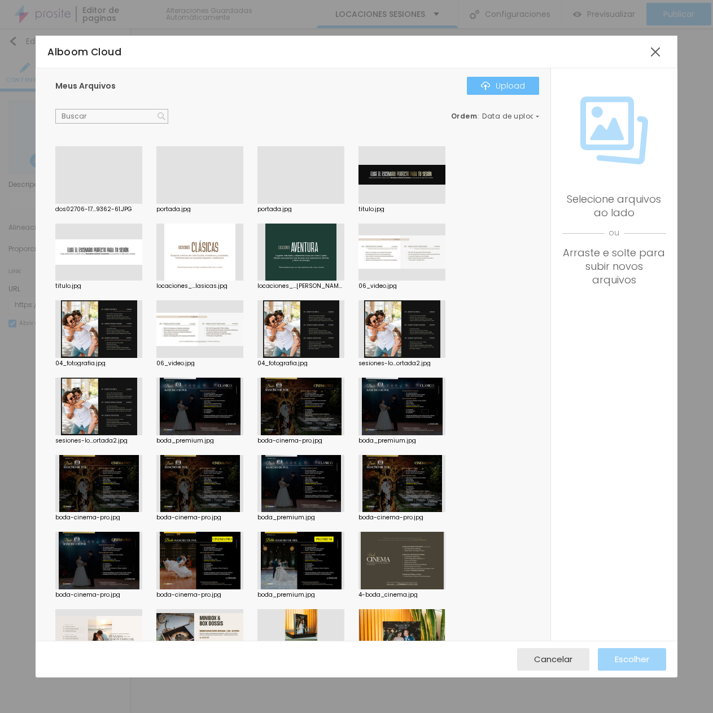
click at [509, 87] on div "Upload" at bounding box center [503, 85] width 44 height 9
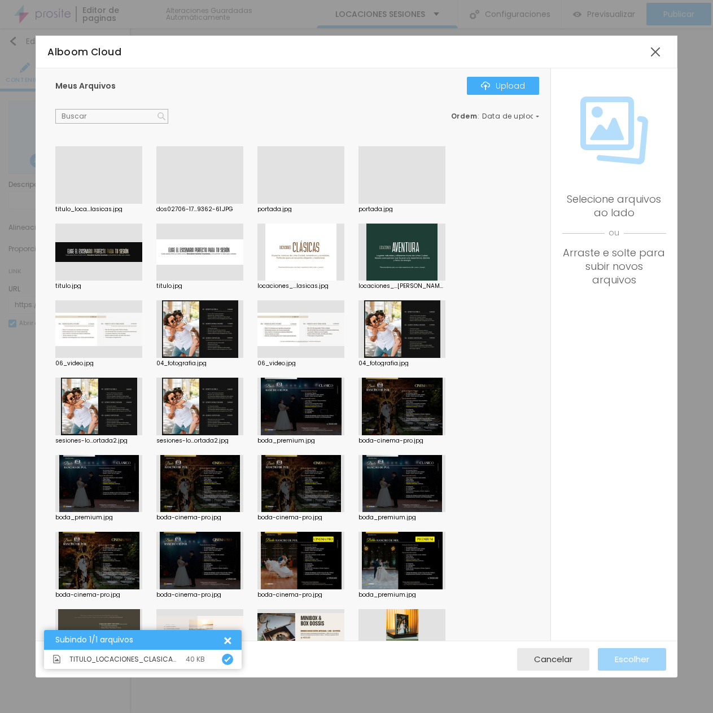
click at [108, 204] on div at bounding box center [98, 204] width 87 height 0
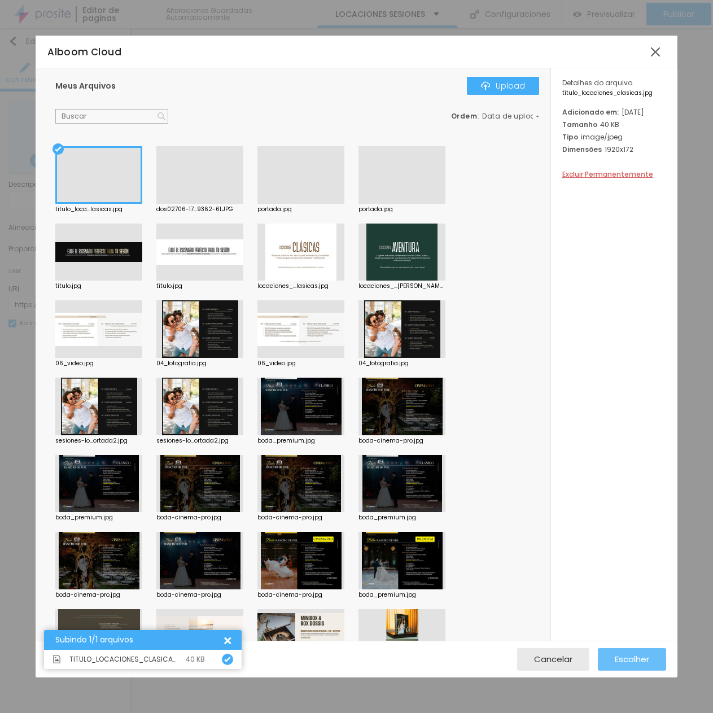
click at [614, 654] on button "Escolher" at bounding box center [631, 659] width 68 height 23
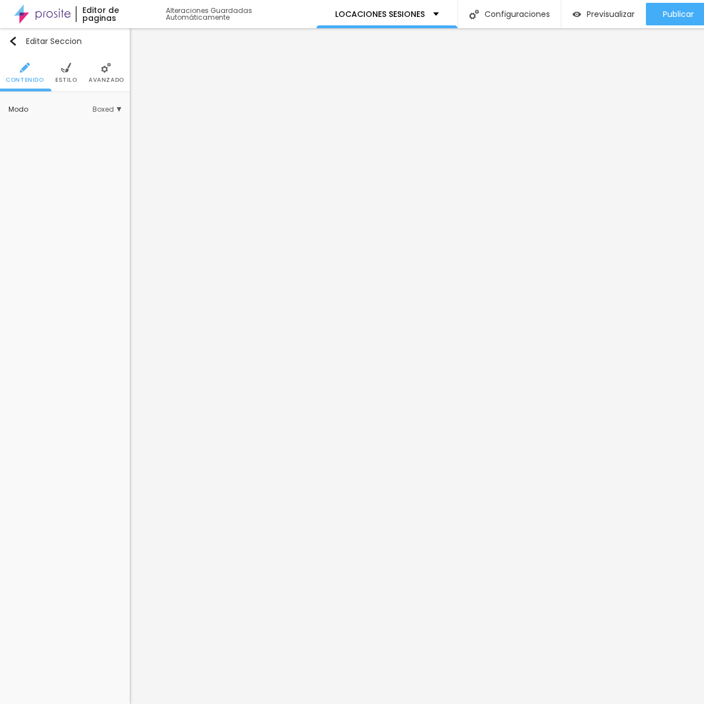
click at [107, 112] on span "Boxed" at bounding box center [107, 109] width 29 height 7
click at [81, 135] on div "Completo" at bounding box center [73, 141] width 95 height 15
click at [118, 79] on span "Avanzado" at bounding box center [107, 80] width 36 height 6
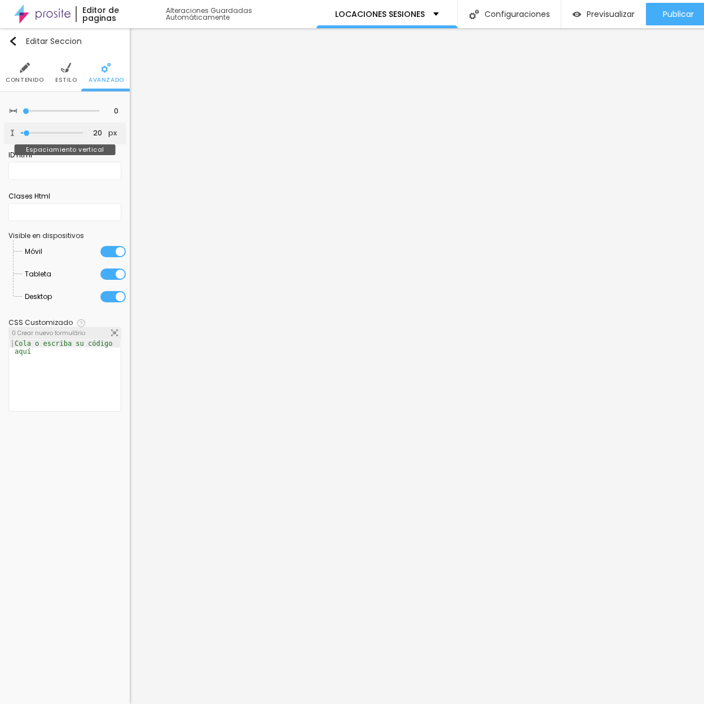
type input "34"
type input "23"
type input "18"
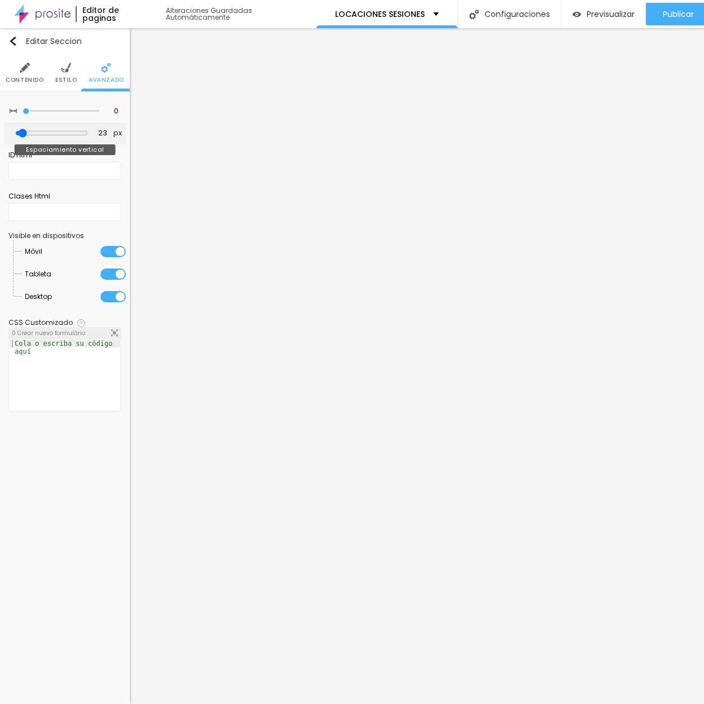
type input "18"
type input "0"
drag, startPoint x: 29, startPoint y: 137, endPoint x: -15, endPoint y: 134, distance: 43.5
type input "0"
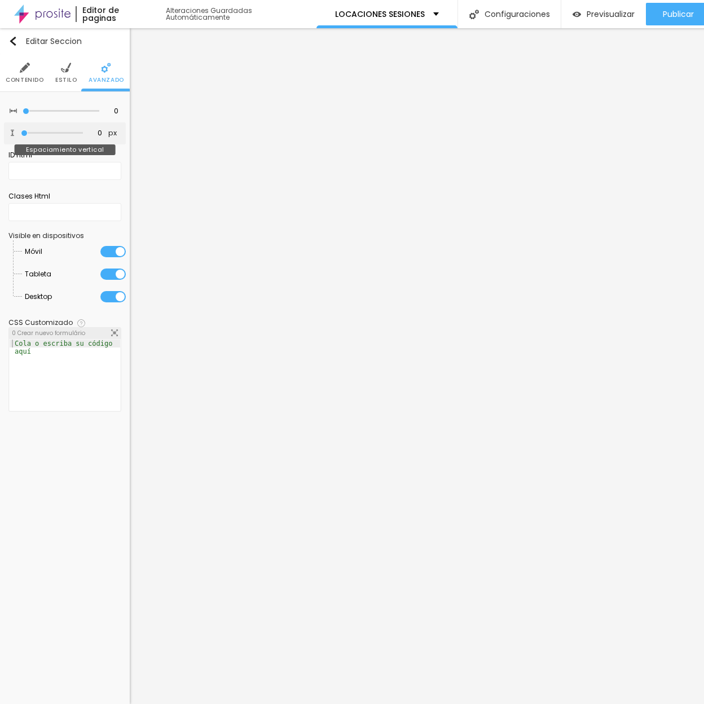
click at [0, 134] on html "Editor de paginas Alteraciones Guardadas Automáticamente LOCACIONES SESIONES Co…" at bounding box center [352, 352] width 704 height 704
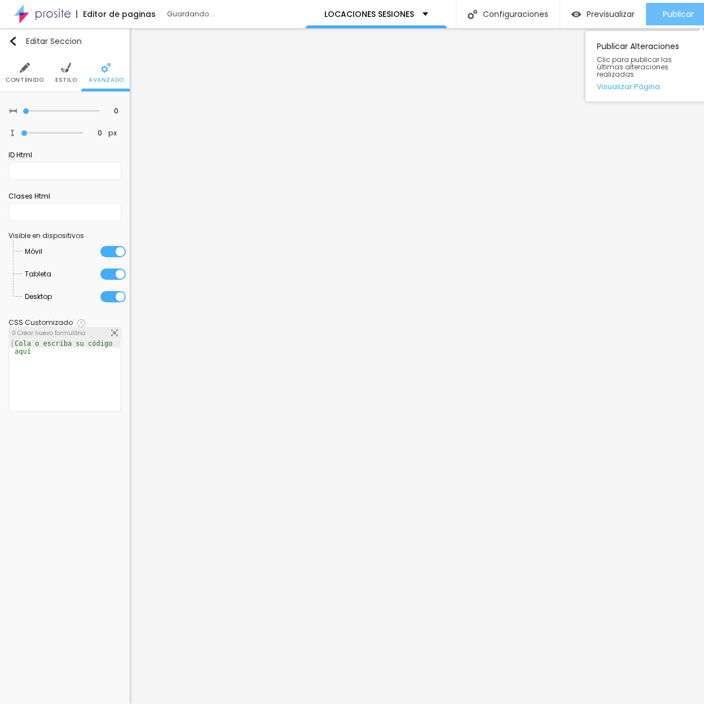
click at [614, 12] on span "Publicar" at bounding box center [678, 14] width 31 height 9
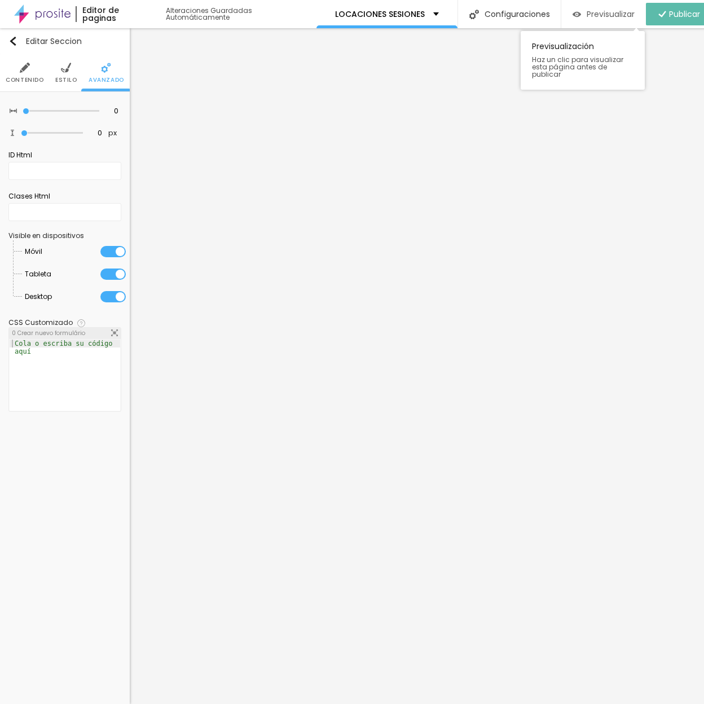
click at [591, 11] on span "Previsualizar" at bounding box center [611, 14] width 48 height 9
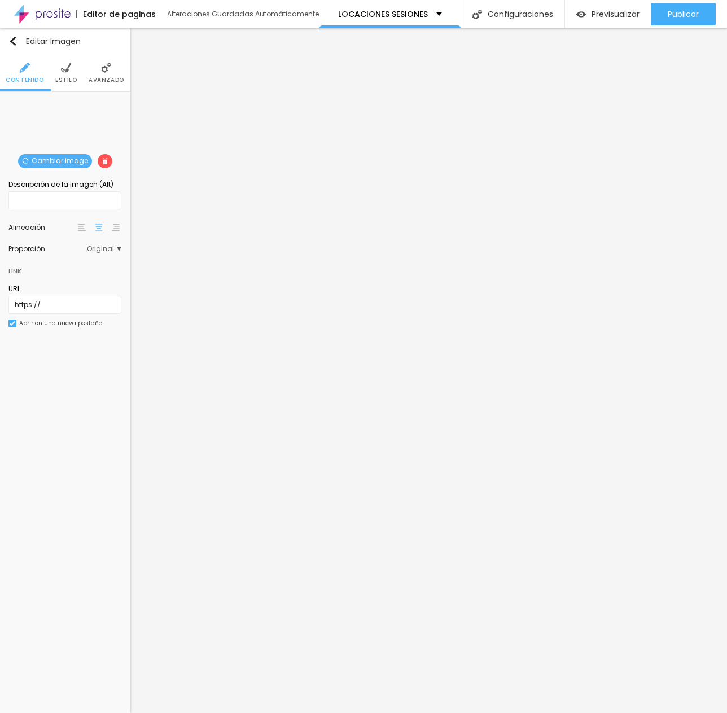
click at [60, 155] on span "Cambiar image" at bounding box center [55, 161] width 74 height 14
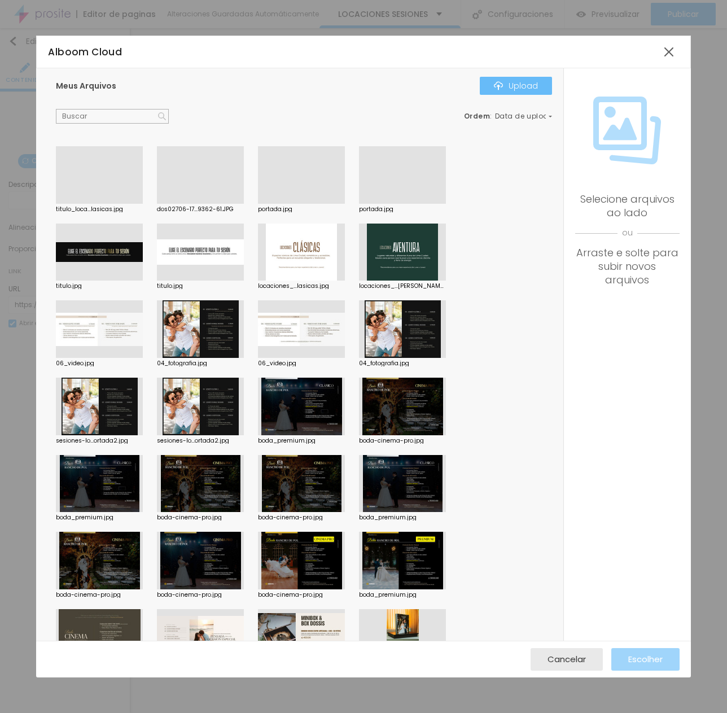
click at [526, 86] on div "Upload" at bounding box center [516, 85] width 44 height 9
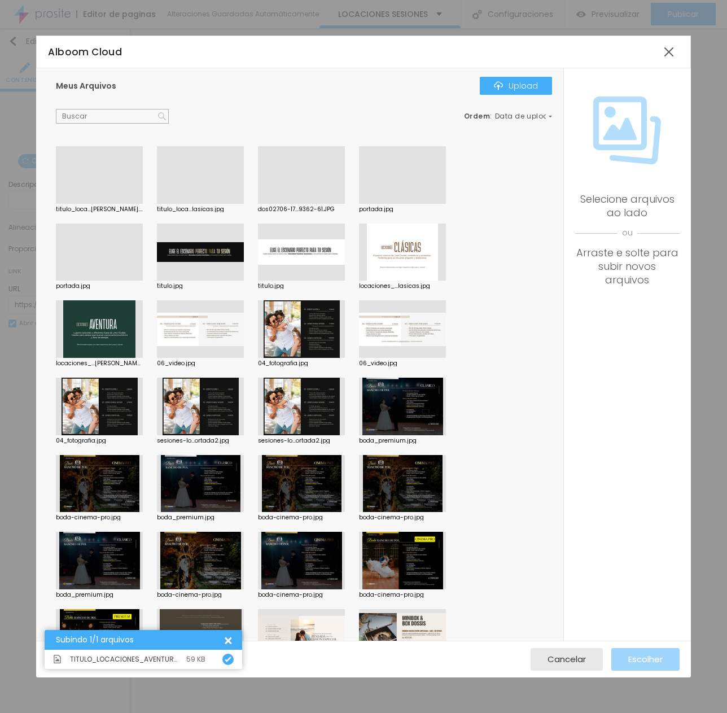
click at [121, 204] on div at bounding box center [99, 204] width 87 height 0
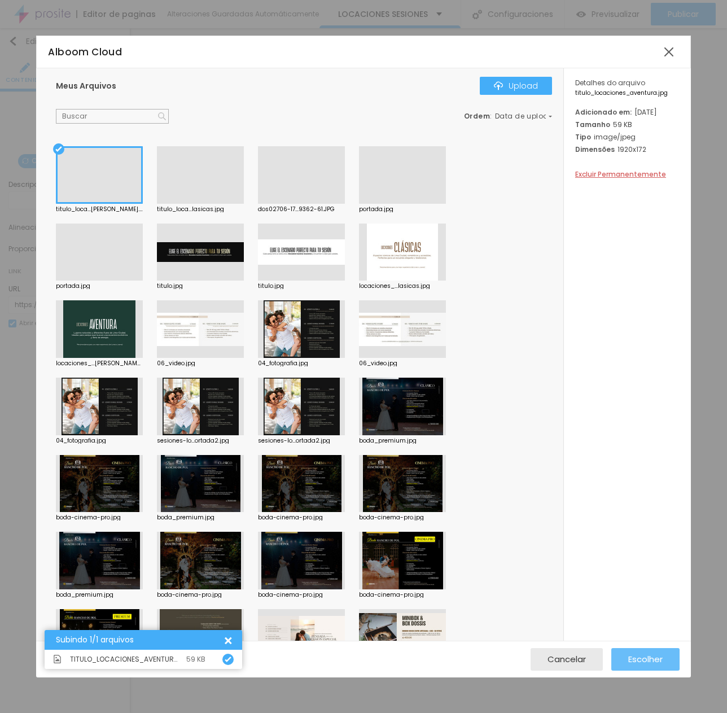
click at [614, 659] on span "Escolher" at bounding box center [645, 659] width 34 height 10
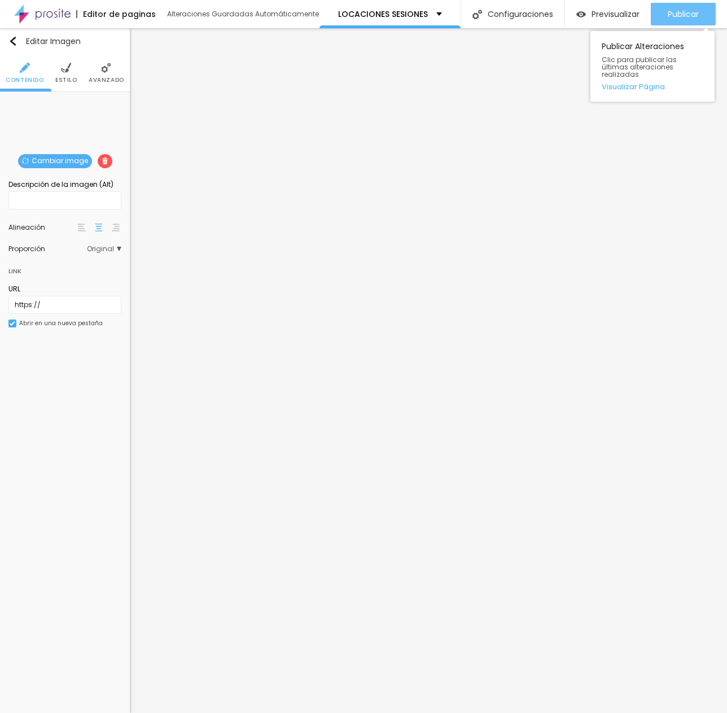
click at [614, 17] on span "Publicar" at bounding box center [682, 14] width 31 height 9
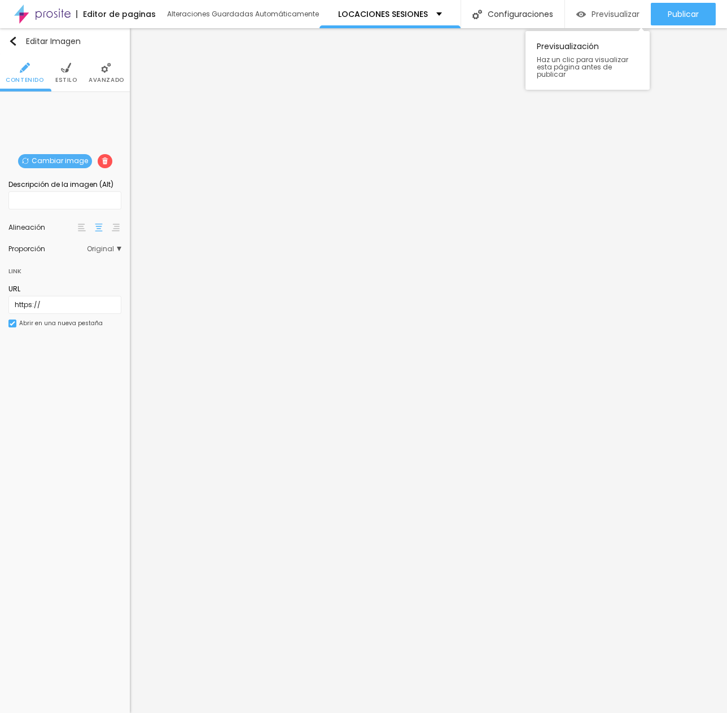
click at [614, 15] on span "Previsualizar" at bounding box center [615, 14] width 48 height 9
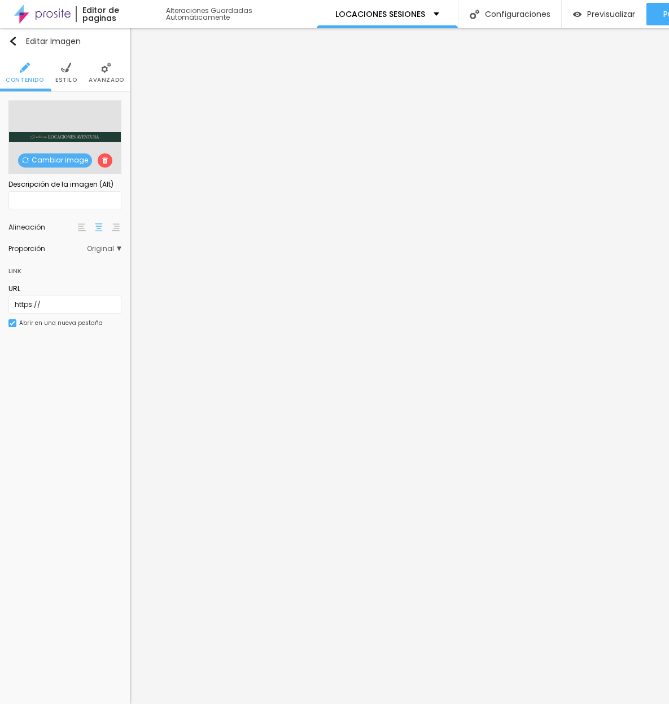
click at [65, 83] on span "Estilo" at bounding box center [66, 80] width 22 height 6
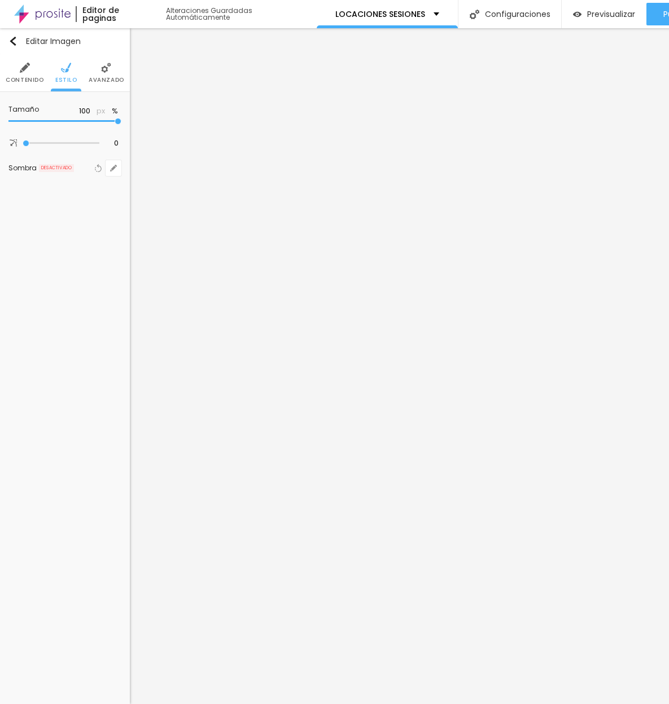
click at [96, 71] on li "Avanzado" at bounding box center [107, 72] width 36 height 37
click at [101, 77] on span "Avanzado" at bounding box center [107, 80] width 36 height 6
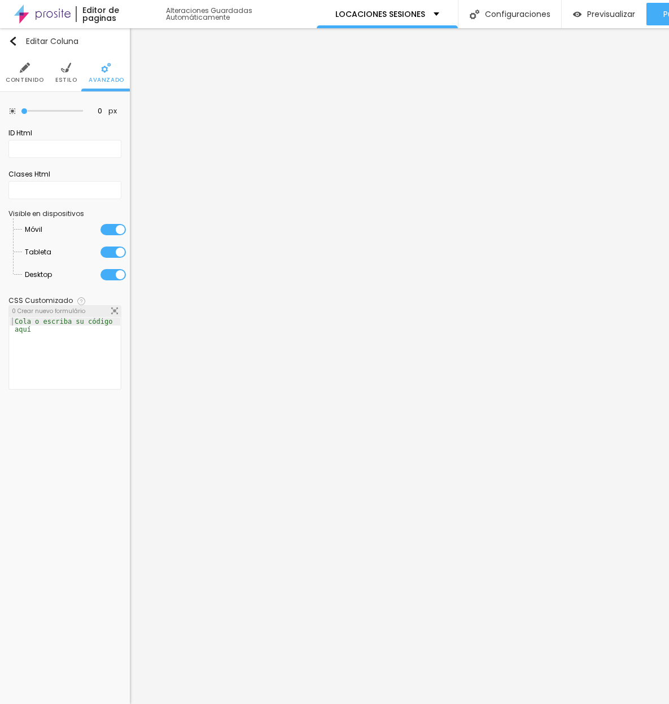
click at [59, 63] on li "Estilo" at bounding box center [66, 72] width 22 height 37
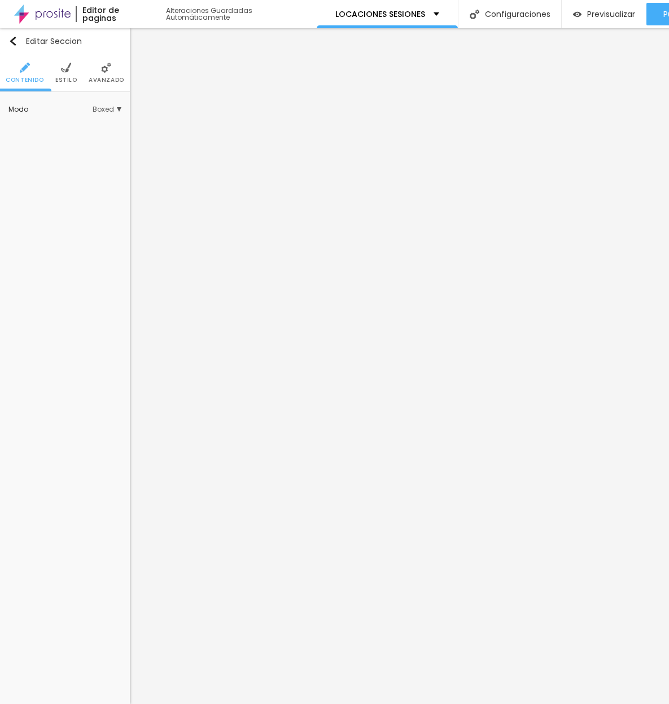
click at [102, 106] on span "Boxed" at bounding box center [107, 109] width 29 height 7
click at [77, 137] on div "Completo" at bounding box center [73, 141] width 95 height 15
click at [98, 66] on li "Avanzado" at bounding box center [107, 72] width 36 height 37
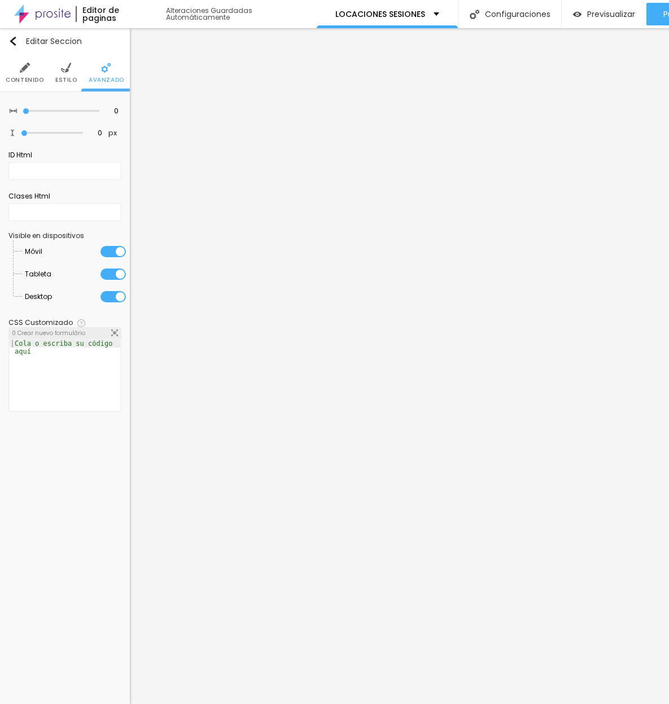
click at [63, 71] on img at bounding box center [66, 68] width 10 height 10
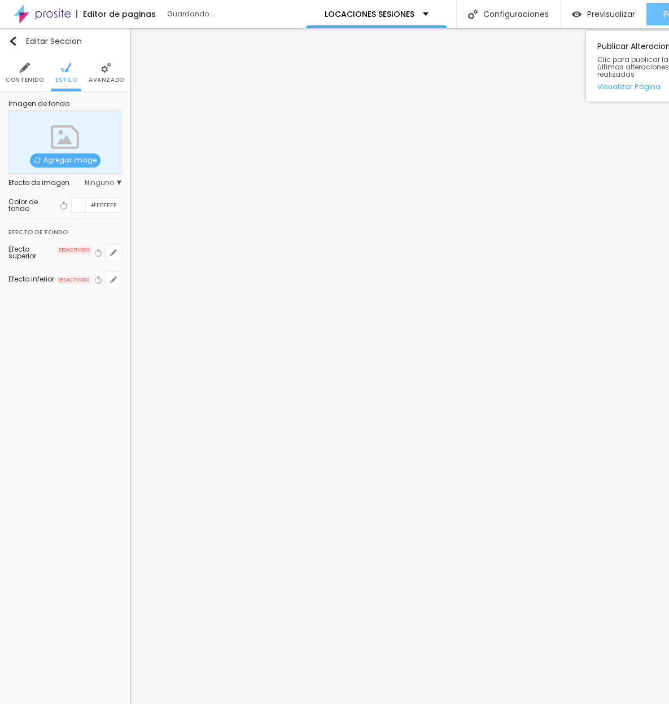
click at [656, 19] on button "Publicar" at bounding box center [678, 14] width 65 height 23
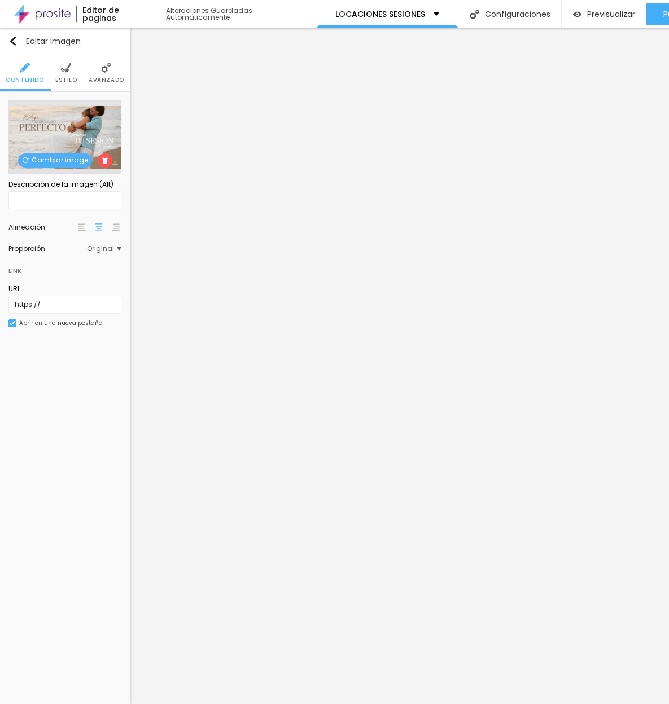
click at [57, 153] on div "Cambiar image" at bounding box center [64, 136] width 113 height 73
click at [58, 157] on span "Cambiar image" at bounding box center [55, 160] width 74 height 14
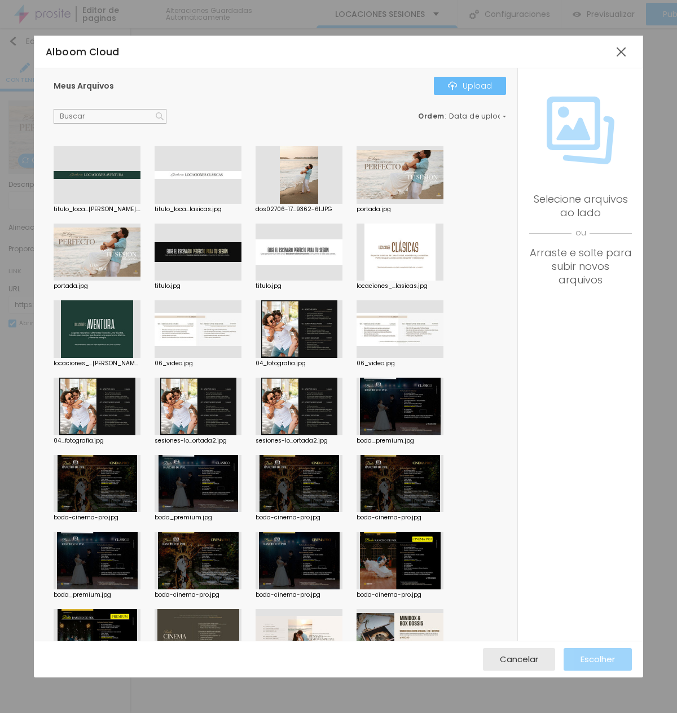
click at [461, 91] on button "Upload" at bounding box center [470, 86] width 72 height 18
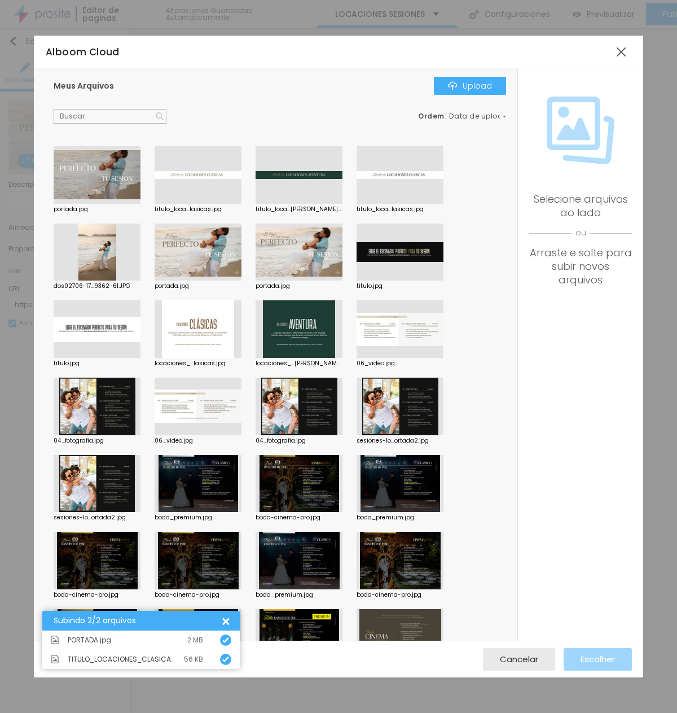
click at [74, 184] on div at bounding box center [97, 175] width 87 height 58
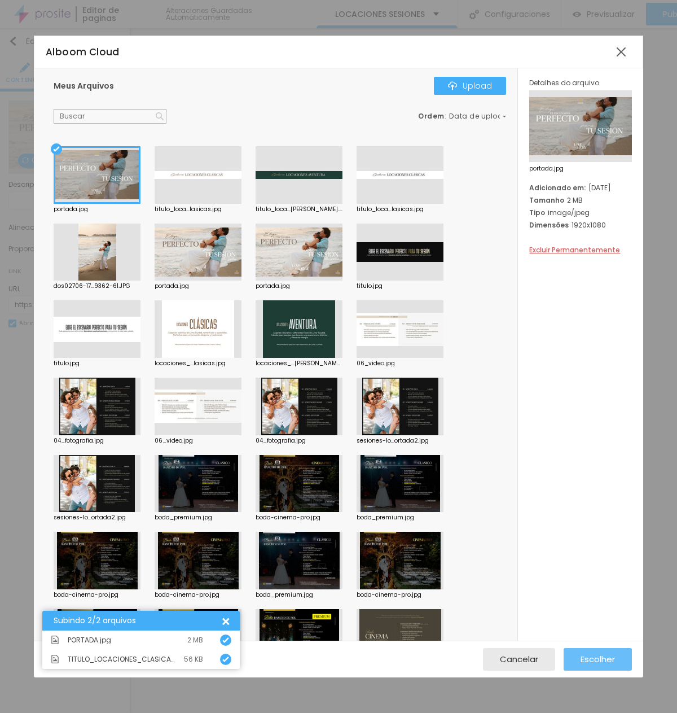
click at [595, 655] on span "Escolher" at bounding box center [598, 659] width 34 height 10
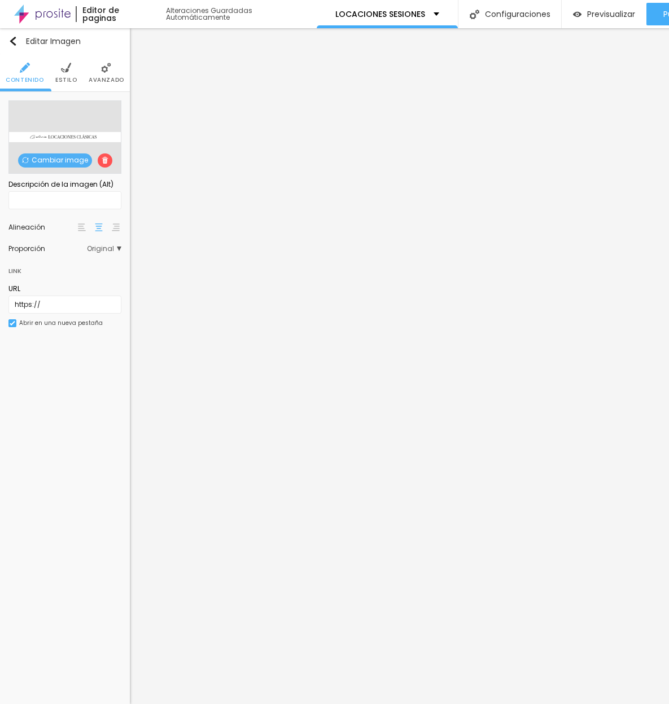
click at [59, 158] on span "Cambiar image" at bounding box center [55, 160] width 74 height 14
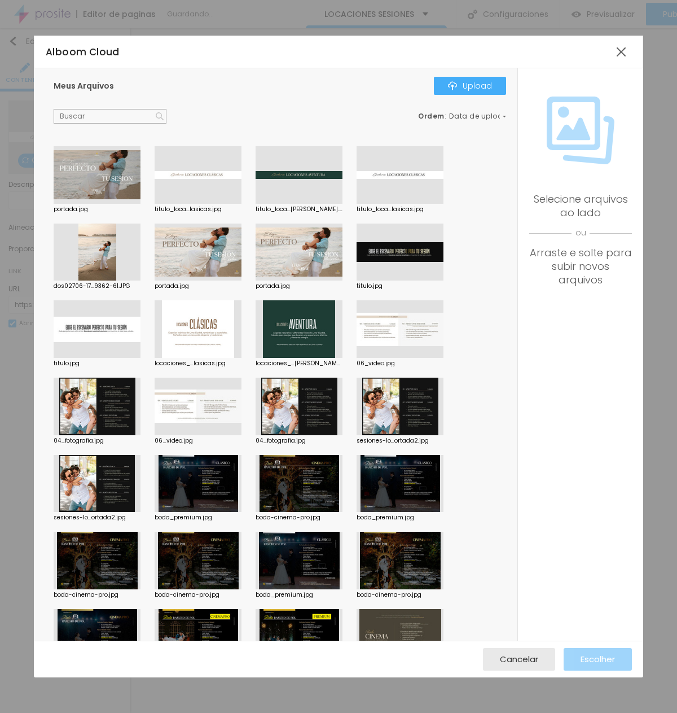
click at [210, 156] on div at bounding box center [198, 175] width 87 height 58
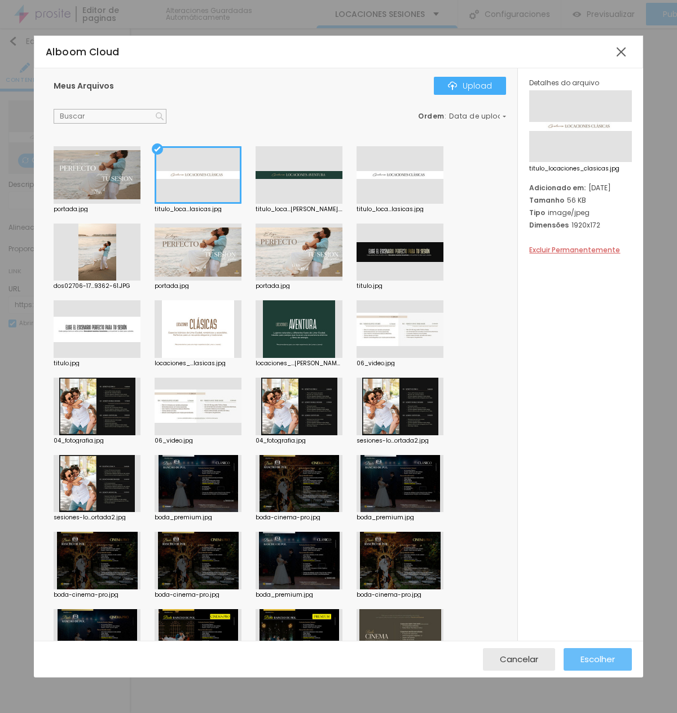
click at [604, 658] on span "Escolher" at bounding box center [598, 659] width 34 height 10
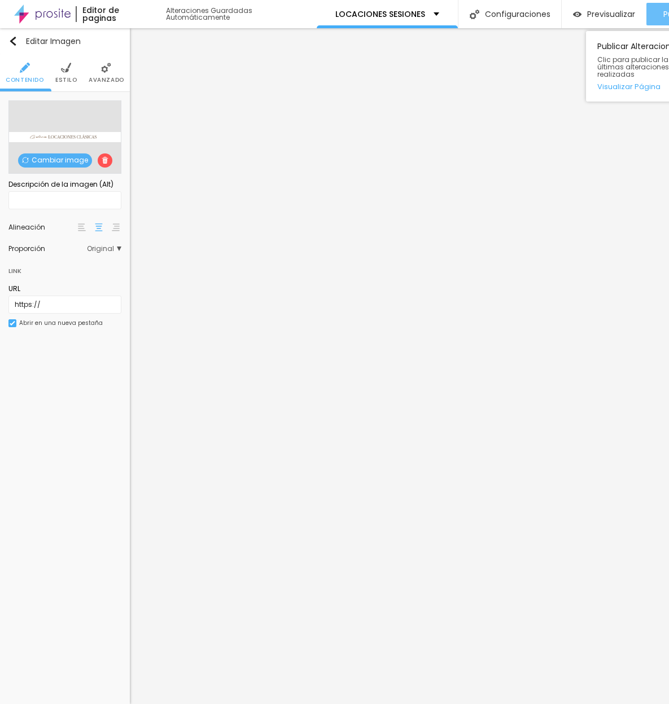
click at [663, 19] on span "Publicar" at bounding box center [678, 14] width 31 height 9
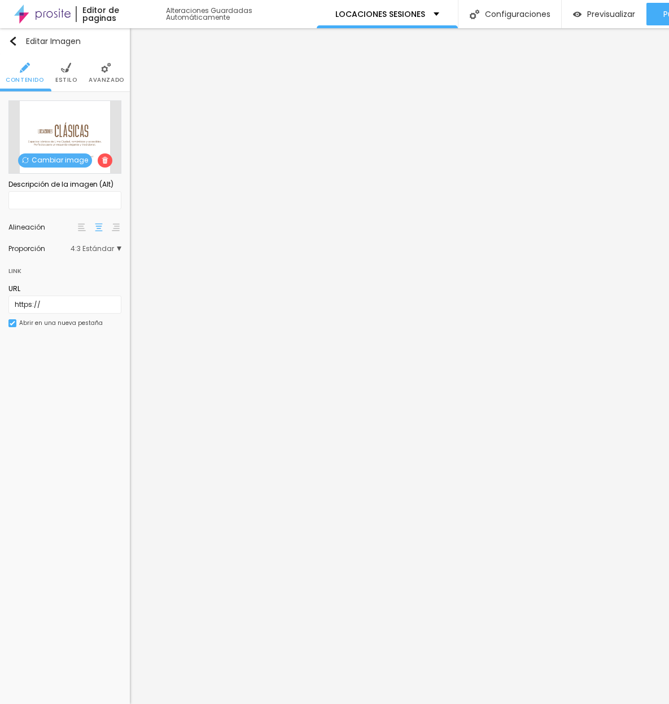
click at [56, 167] on span "Cambiar image" at bounding box center [55, 160] width 74 height 14
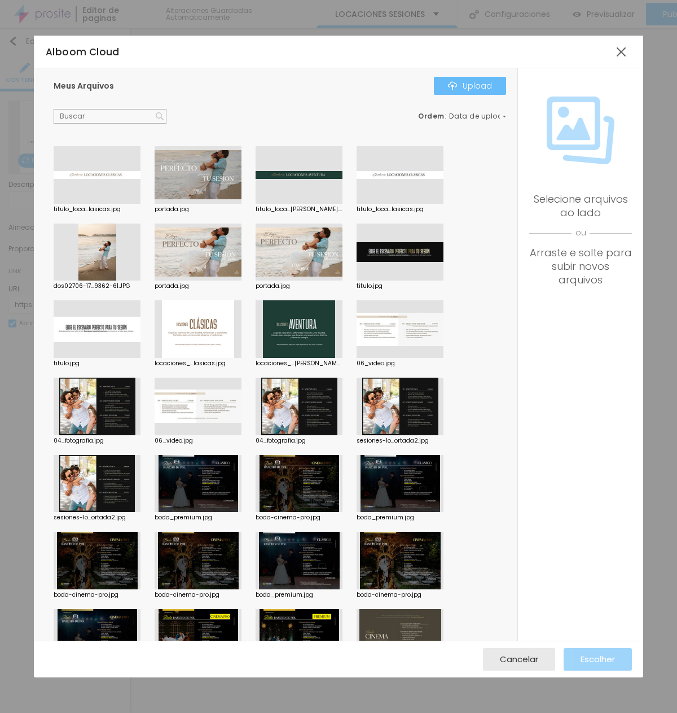
click at [466, 89] on div "Upload" at bounding box center [470, 85] width 44 height 9
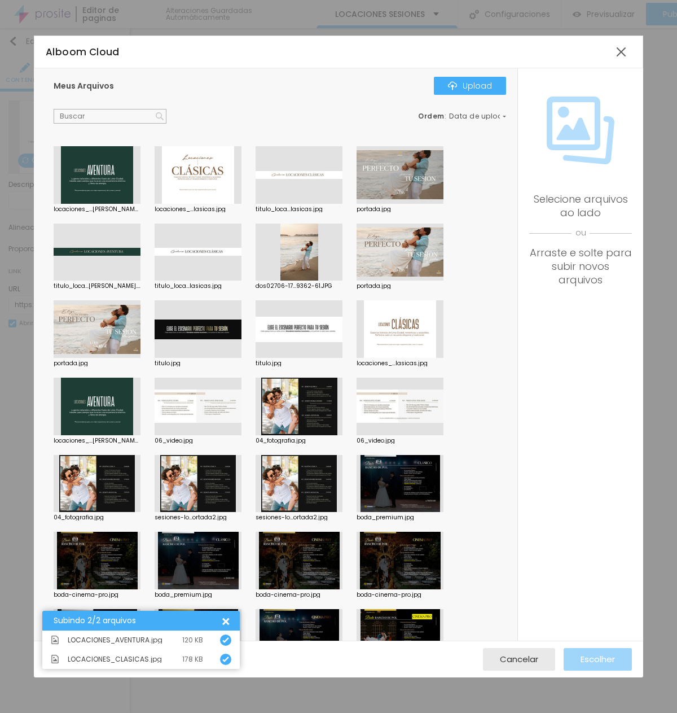
click at [124, 170] on div at bounding box center [97, 175] width 87 height 58
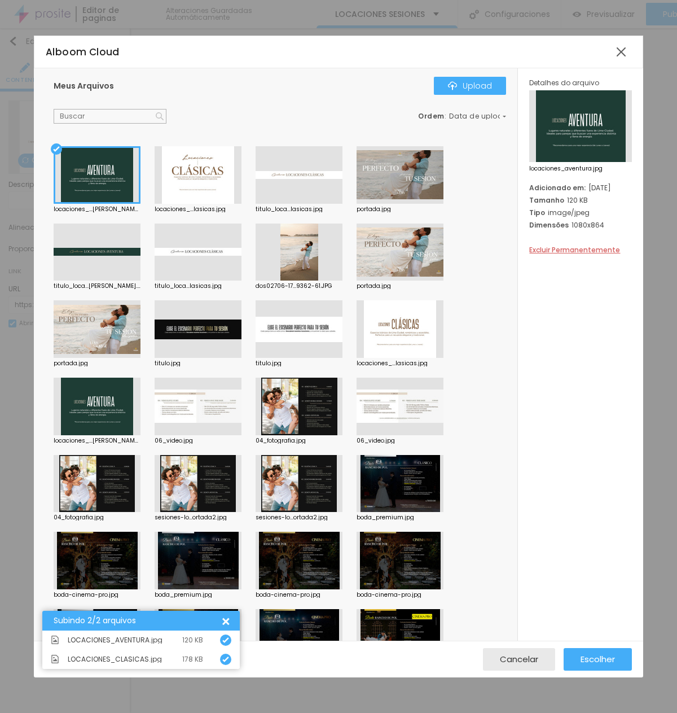
click at [181, 173] on div at bounding box center [198, 175] width 87 height 58
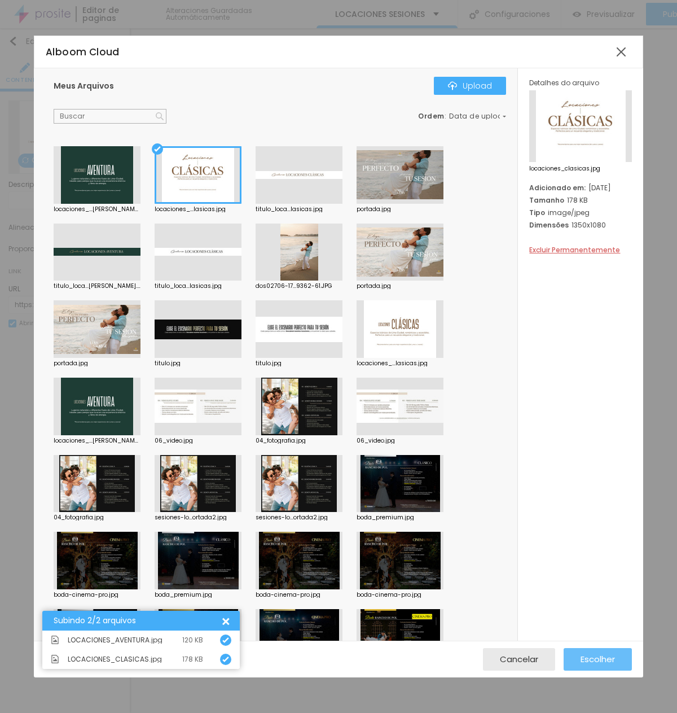
click at [587, 648] on div "Escolher" at bounding box center [598, 659] width 34 height 23
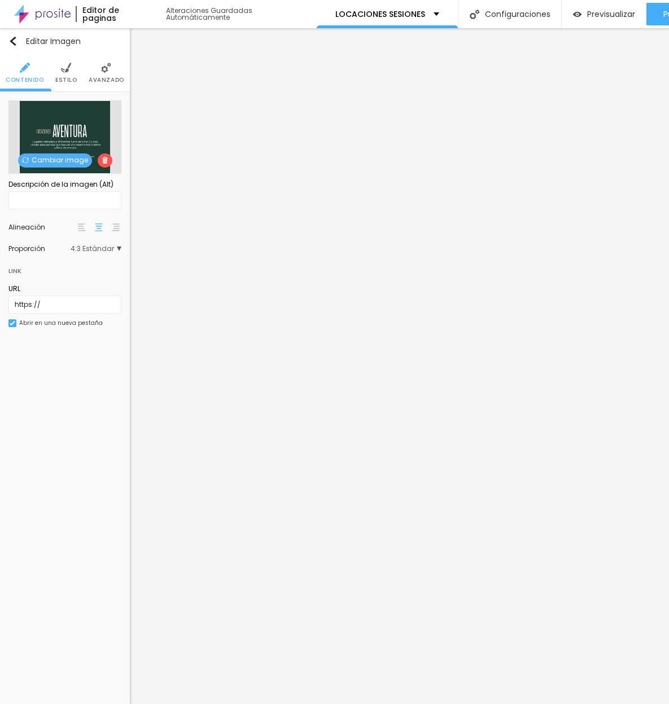
click at [71, 158] on span "Cambiar image" at bounding box center [55, 160] width 74 height 14
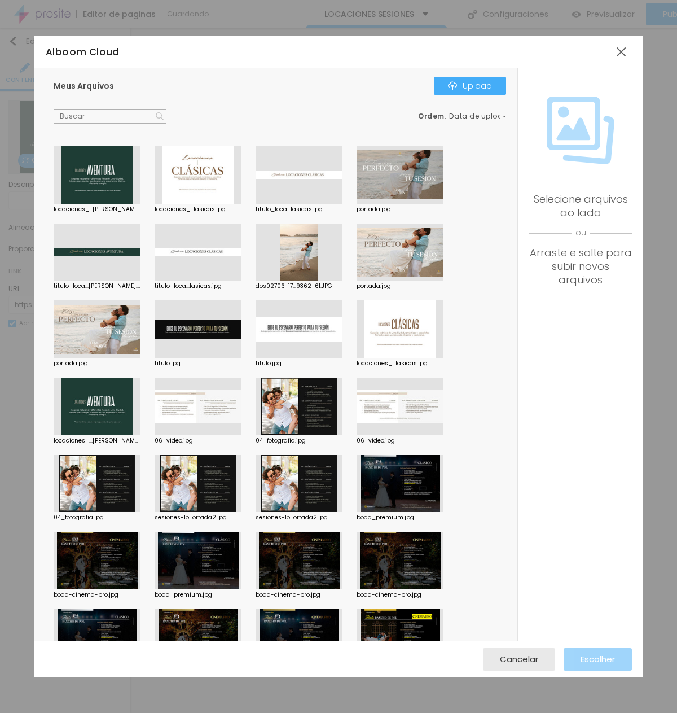
click at [117, 177] on div at bounding box center [97, 175] width 87 height 58
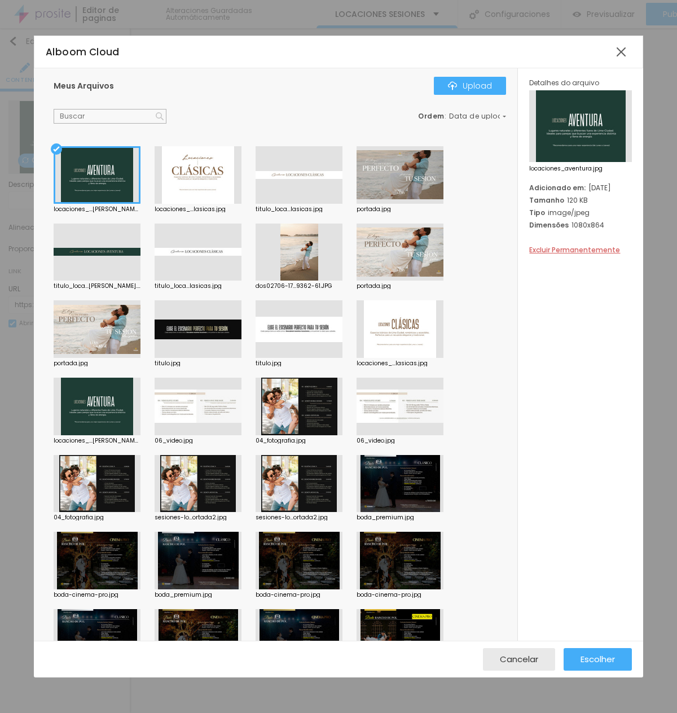
click at [246, 124] on div "Ordem : Data de upload" at bounding box center [280, 116] width 452 height 15
click at [477, 90] on div "Upload" at bounding box center [470, 85] width 44 height 9
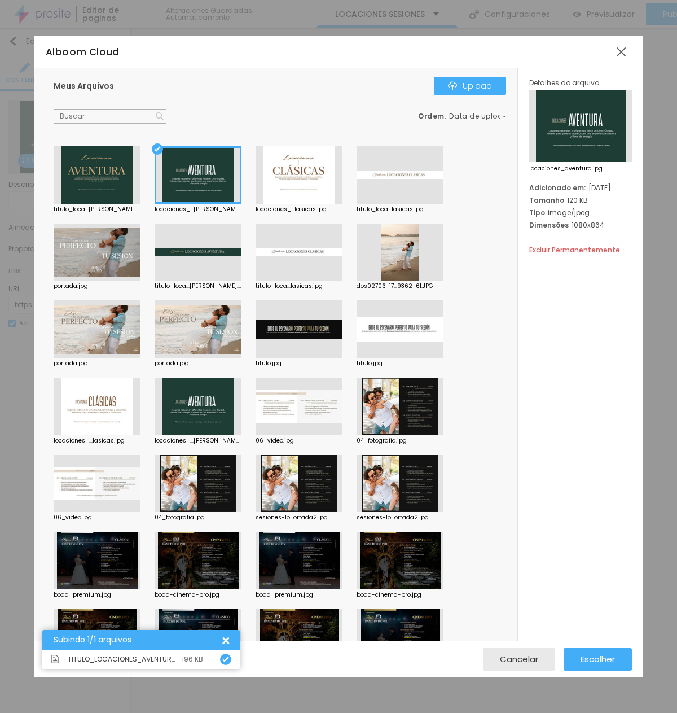
click at [95, 187] on div at bounding box center [97, 175] width 87 height 58
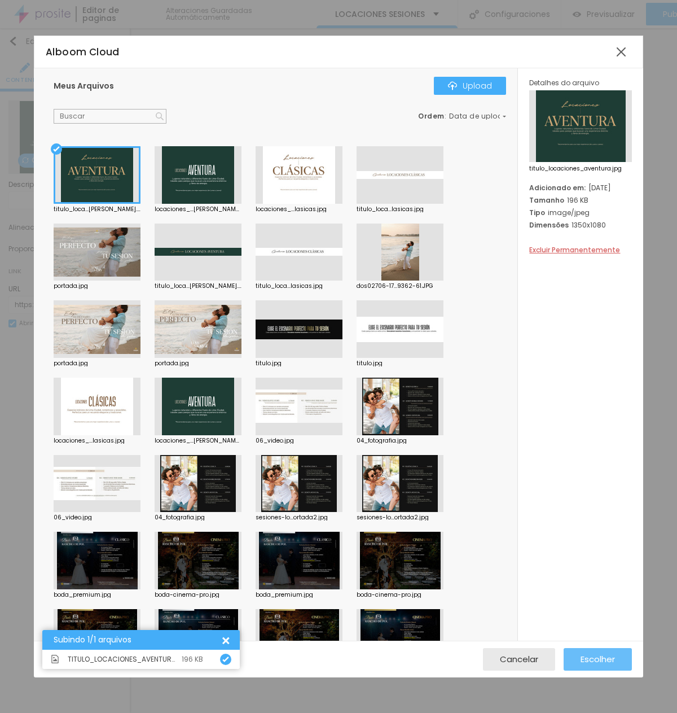
click at [595, 661] on span "Escolher" at bounding box center [598, 659] width 34 height 10
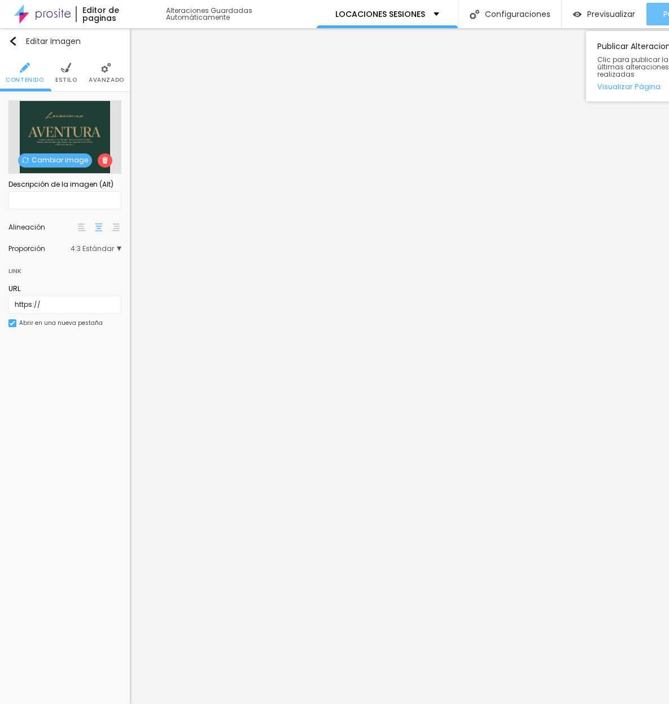
click at [665, 11] on span "Publicar" at bounding box center [678, 14] width 31 height 9
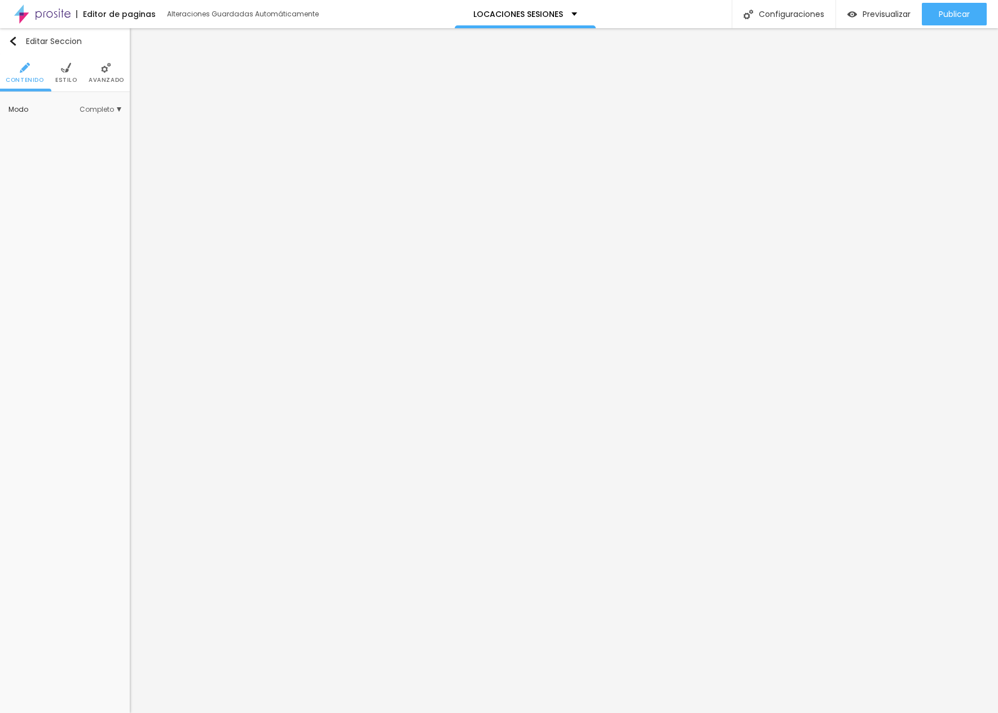
click at [64, 75] on li "Estilo" at bounding box center [66, 72] width 22 height 37
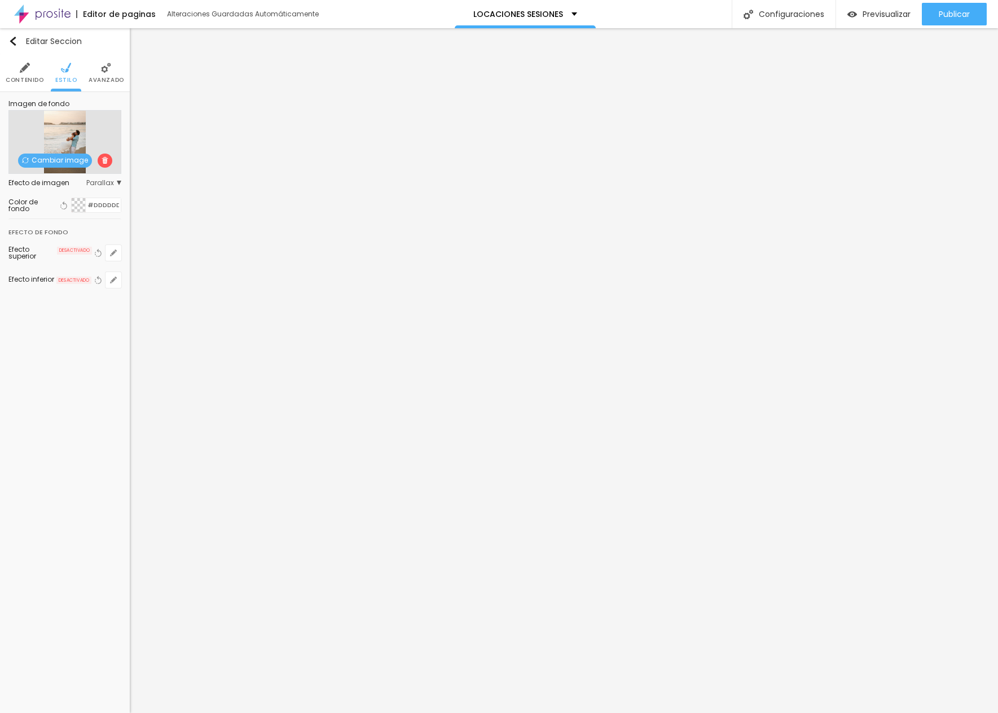
click at [85, 203] on div at bounding box center [79, 205] width 14 height 14
click at [111, 261] on div at bounding box center [113, 261] width 10 height 85
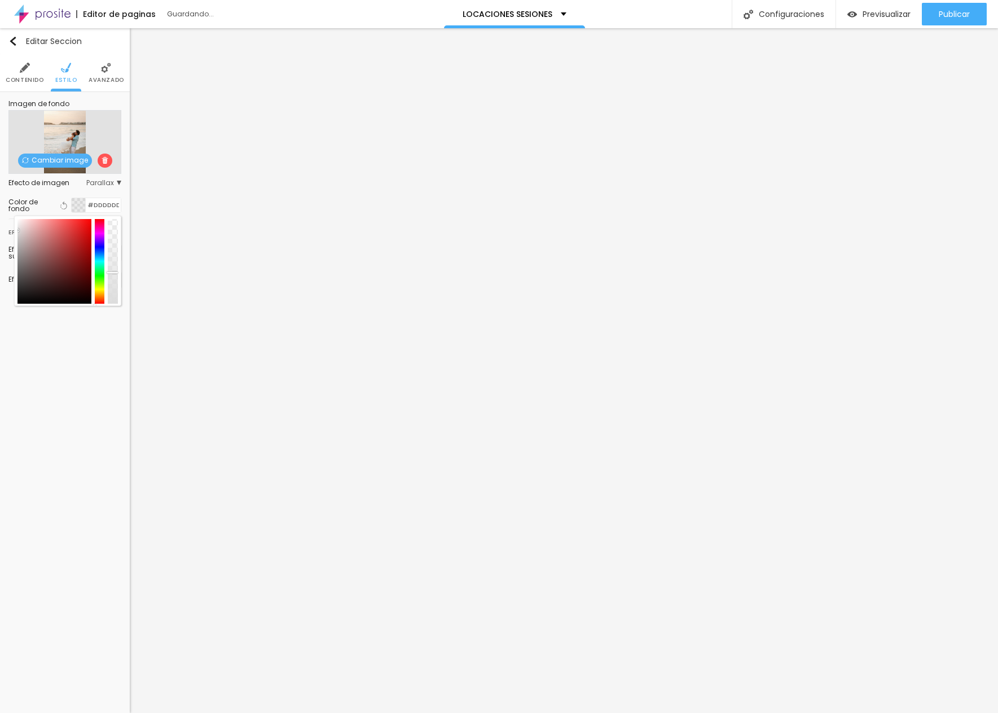
drag, startPoint x: 111, startPoint y: 261, endPoint x: 112, endPoint y: 272, distance: 11.4
click at [112, 272] on div at bounding box center [112, 272] width 11 height 2
click at [668, 10] on span "Publicar" at bounding box center [954, 14] width 31 height 9
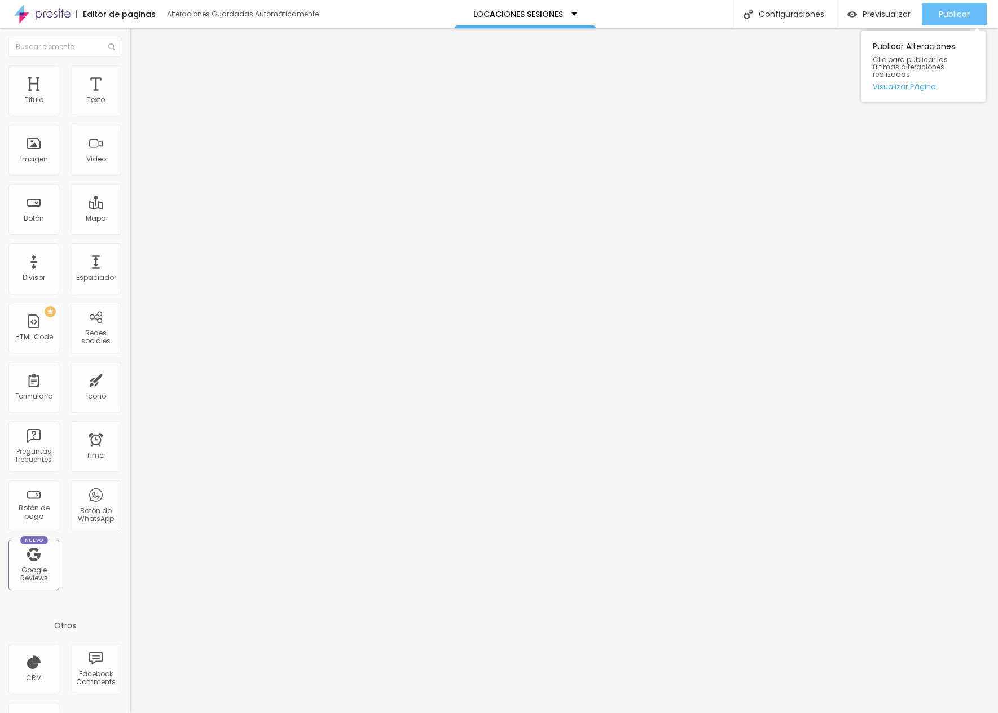
click at [668, 11] on span "Publicar" at bounding box center [954, 14] width 31 height 9
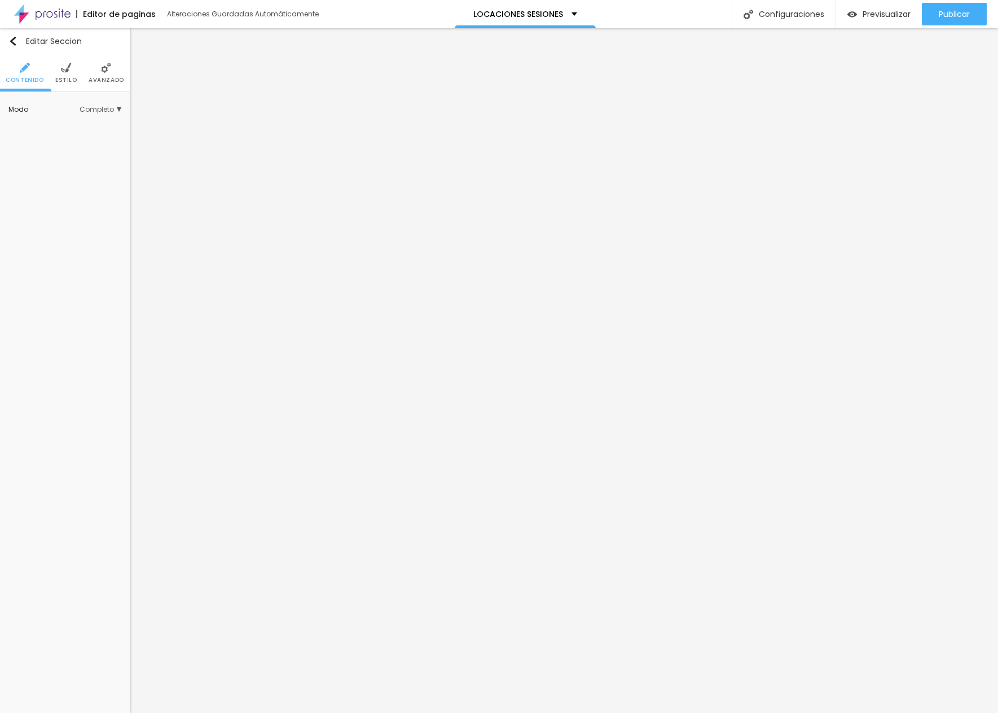
click at [102, 109] on span "Completo" at bounding box center [101, 109] width 42 height 7
click at [63, 122] on span "Boxed" at bounding box center [53, 126] width 21 height 10
click at [99, 108] on span "Completo" at bounding box center [101, 109] width 42 height 7
click at [70, 118] on div "Boxed Completo" at bounding box center [64, 131] width 113 height 36
click at [67, 124] on span "Boxed" at bounding box center [81, 125] width 77 height 7
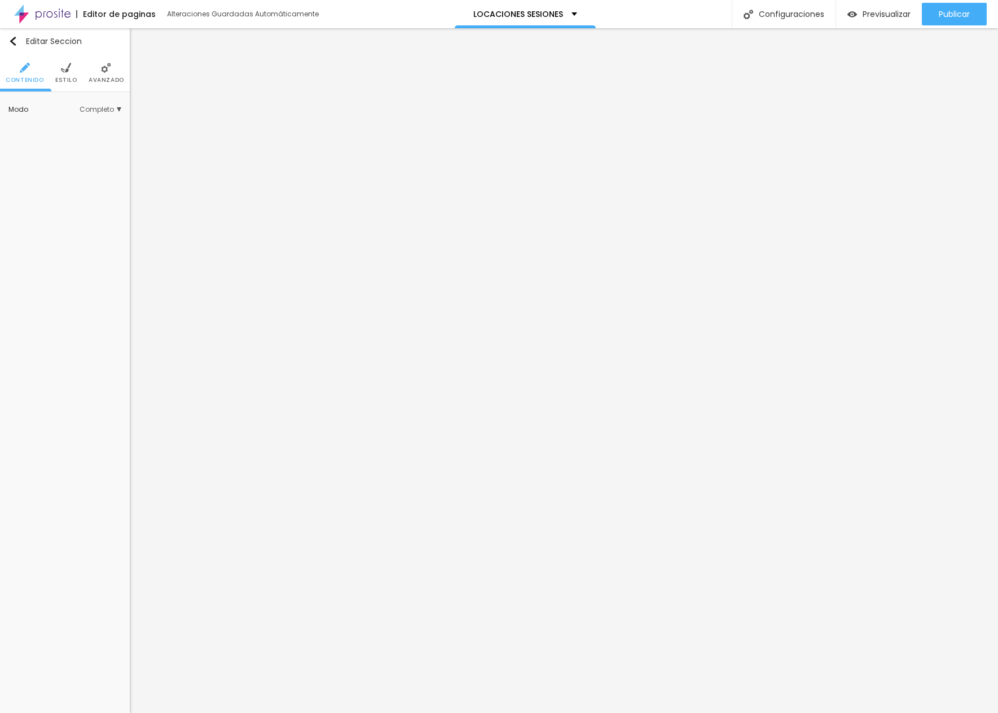
click at [95, 102] on div "Modo Completo Boxed Completo" at bounding box center [64, 109] width 113 height 18
click at [96, 106] on span "Completo" at bounding box center [101, 109] width 42 height 7
click at [59, 128] on span "Boxed" at bounding box center [53, 126] width 21 height 10
click at [93, 104] on div "Modo Completo Boxed Completo" at bounding box center [64, 109] width 113 height 18
click at [90, 110] on span "Completo" at bounding box center [101, 109] width 42 height 7
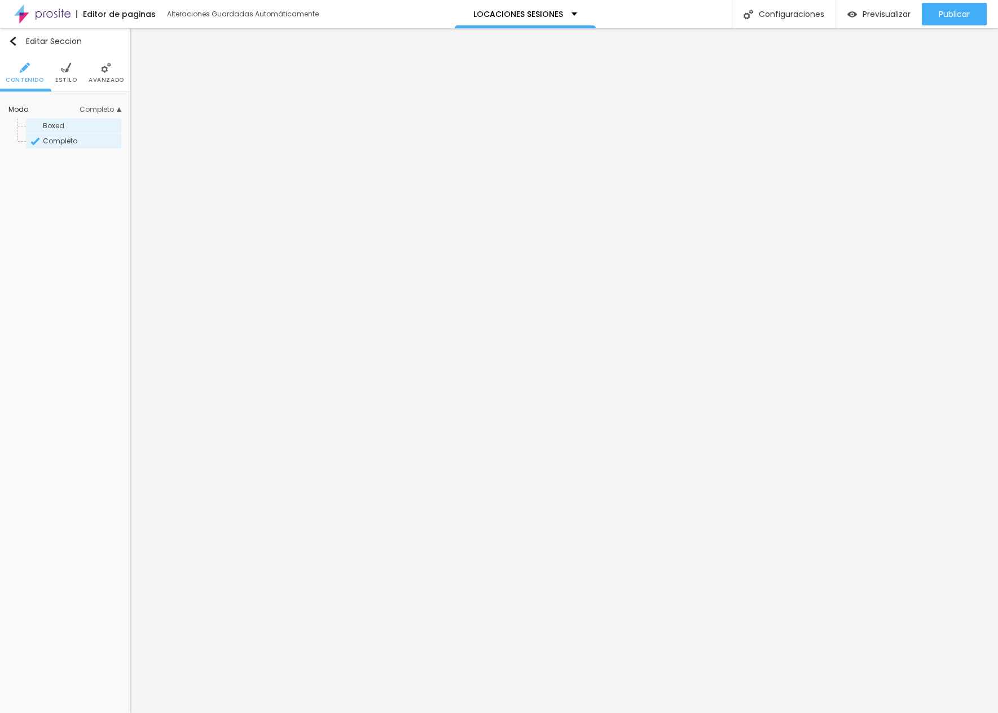
click at [60, 124] on span "Boxed" at bounding box center [53, 126] width 21 height 10
click at [108, 106] on span "Completo" at bounding box center [101, 109] width 42 height 7
click at [60, 127] on span "Boxed" at bounding box center [53, 126] width 21 height 10
click at [113, 108] on span "Completo" at bounding box center [101, 109] width 42 height 7
click at [80, 124] on span "Boxed" at bounding box center [81, 125] width 77 height 7
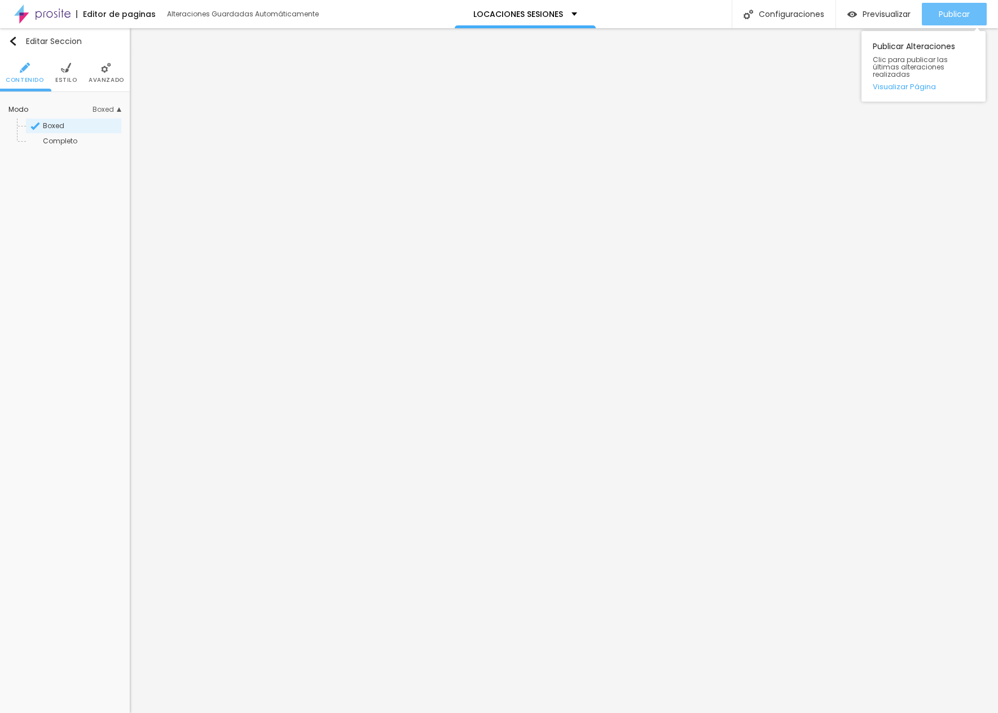
click at [668, 12] on span "Publicar" at bounding box center [954, 14] width 31 height 9
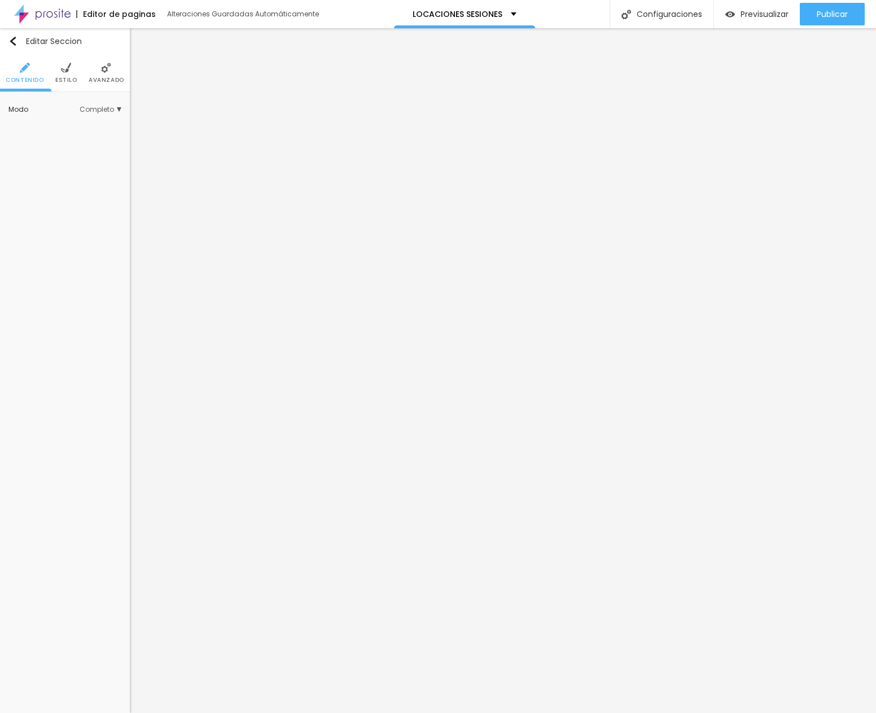
click at [95, 108] on span "Completo" at bounding box center [101, 109] width 42 height 7
click at [70, 127] on span "Boxed" at bounding box center [81, 125] width 77 height 7
click at [93, 106] on span "Completo" at bounding box center [101, 109] width 42 height 7
click at [74, 129] on div "Boxed" at bounding box center [73, 125] width 95 height 15
click at [99, 108] on span "Completo" at bounding box center [101, 109] width 42 height 7
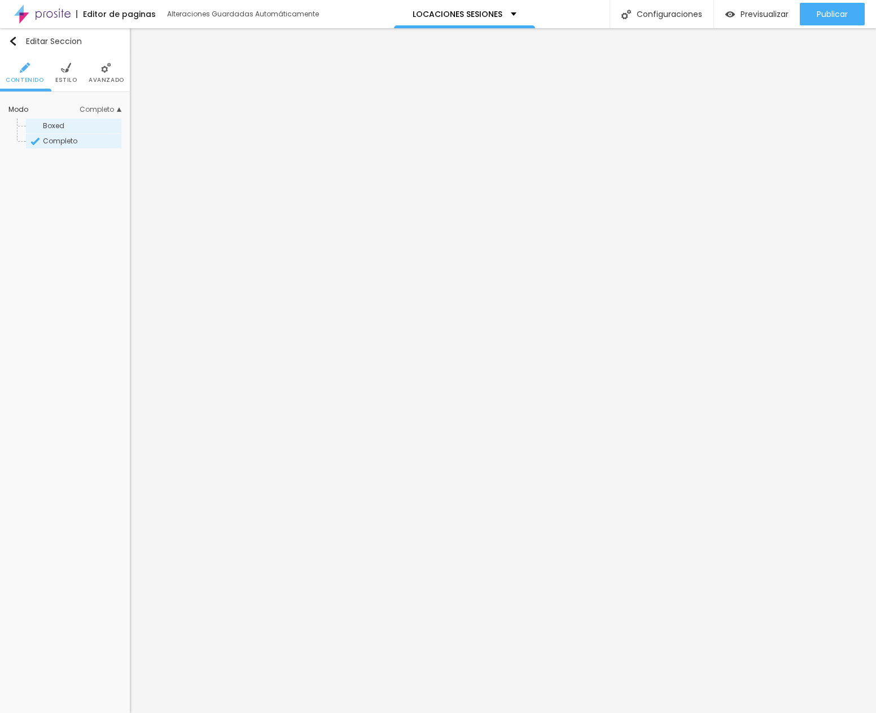
click at [73, 121] on div "Boxed" at bounding box center [73, 125] width 95 height 15
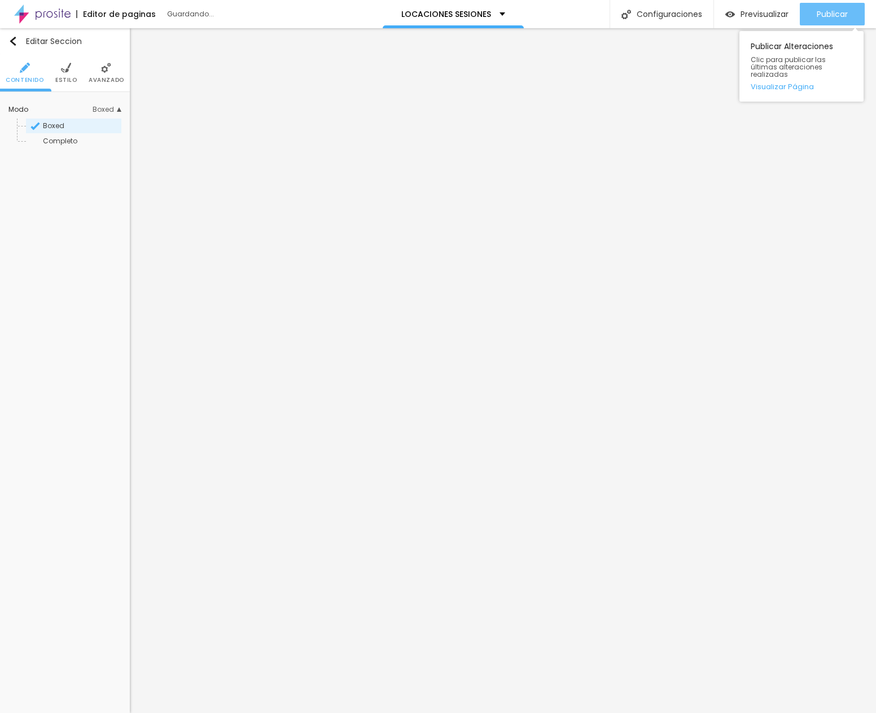
click at [668, 23] on div "Publicar" at bounding box center [831, 14] width 31 height 23
click at [668, 16] on button "Publicar" at bounding box center [831, 14] width 65 height 23
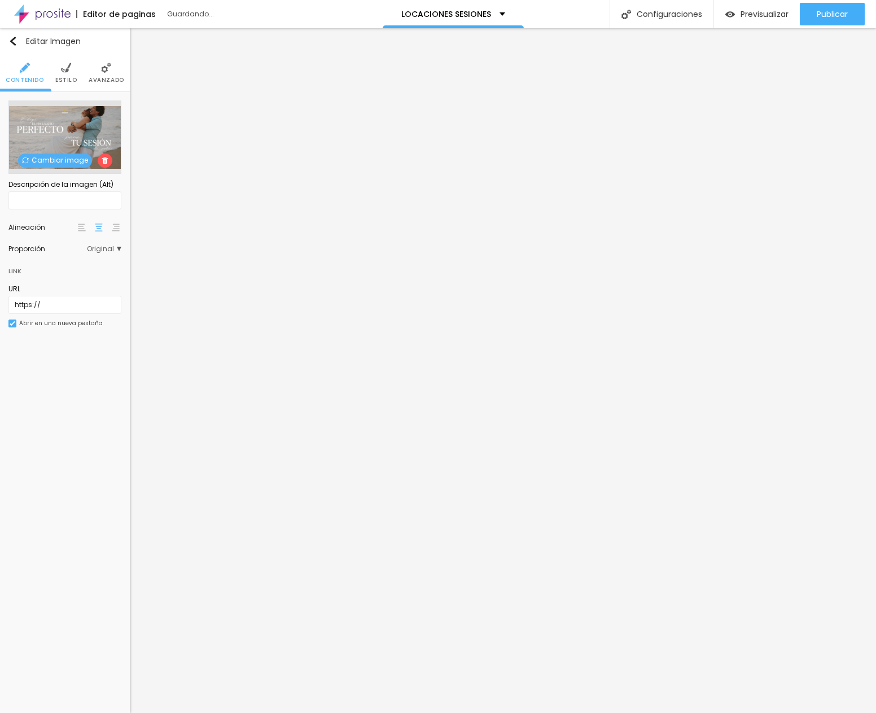
click at [59, 162] on span "Cambiar image" at bounding box center [55, 160] width 74 height 14
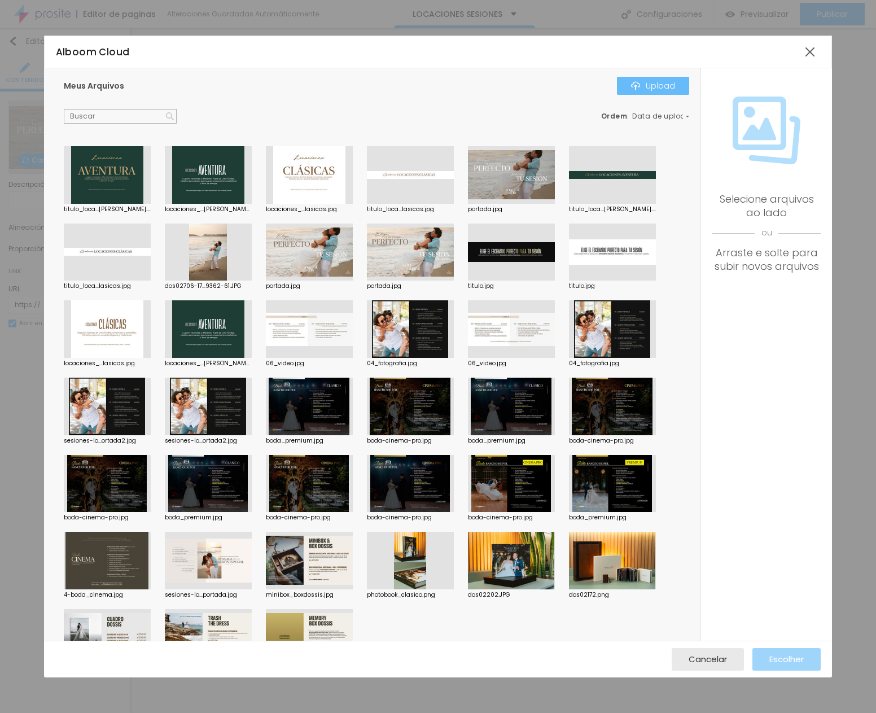
click at [668, 87] on div "Upload" at bounding box center [653, 85] width 44 height 9
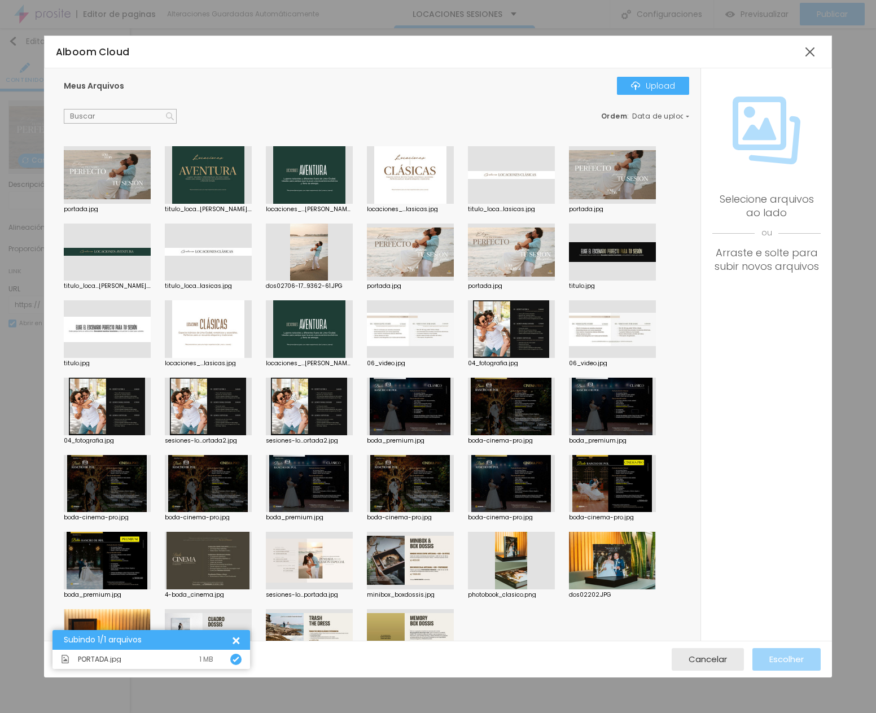
click at [103, 182] on div at bounding box center [107, 175] width 87 height 58
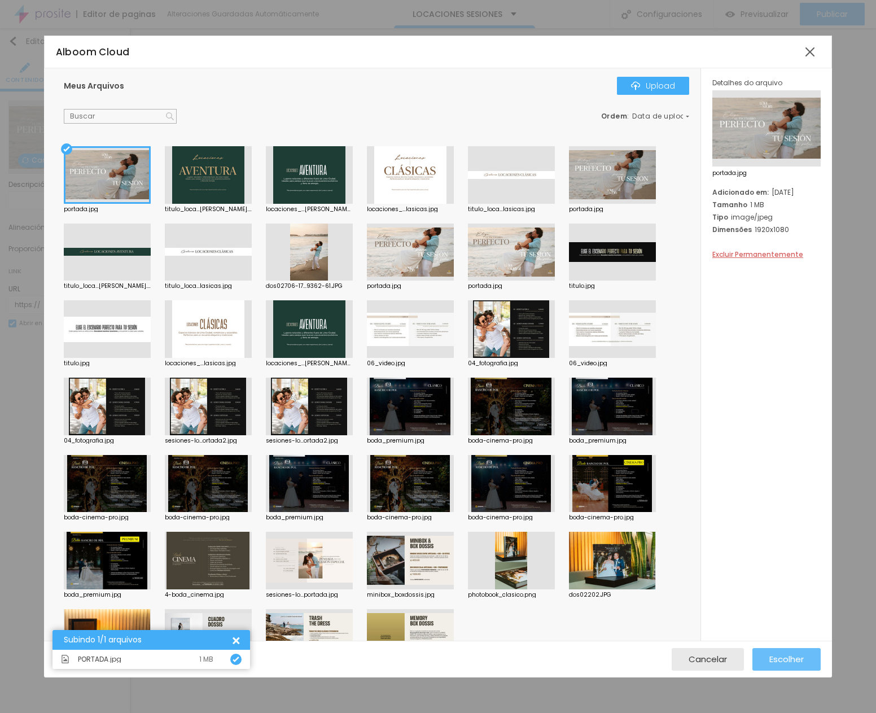
click at [668, 662] on span "Escolher" at bounding box center [786, 659] width 34 height 10
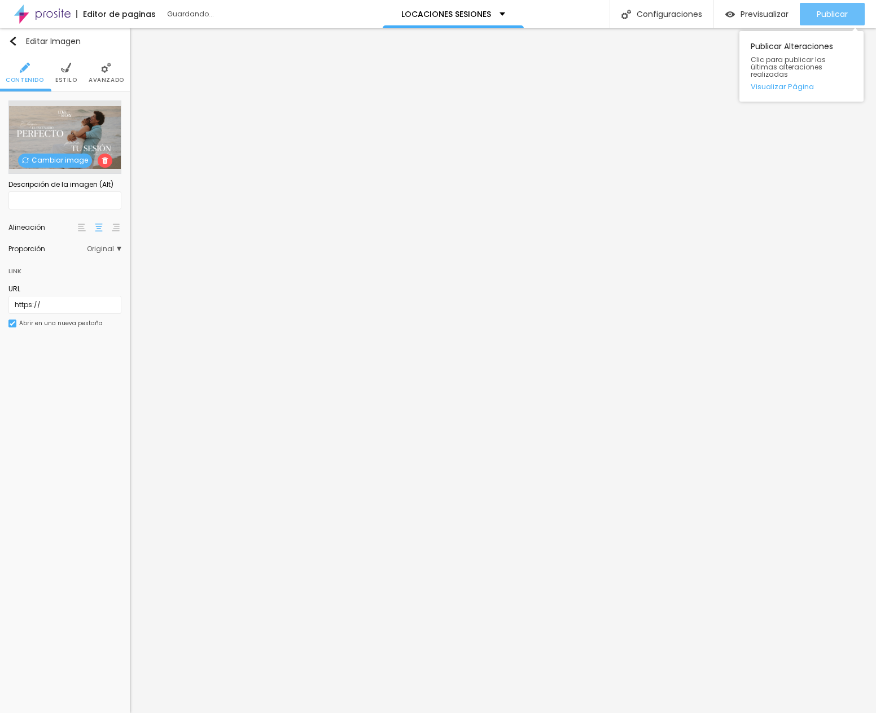
click at [668, 15] on span "Publicar" at bounding box center [831, 14] width 31 height 9
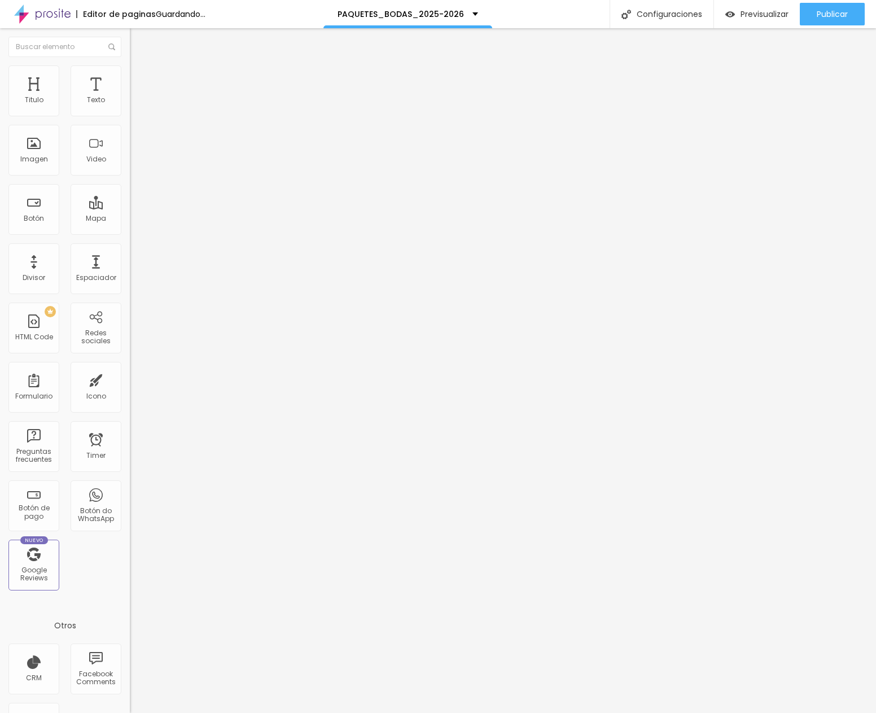
click at [130, 97] on span "Cambiar image" at bounding box center [161, 92] width 63 height 10
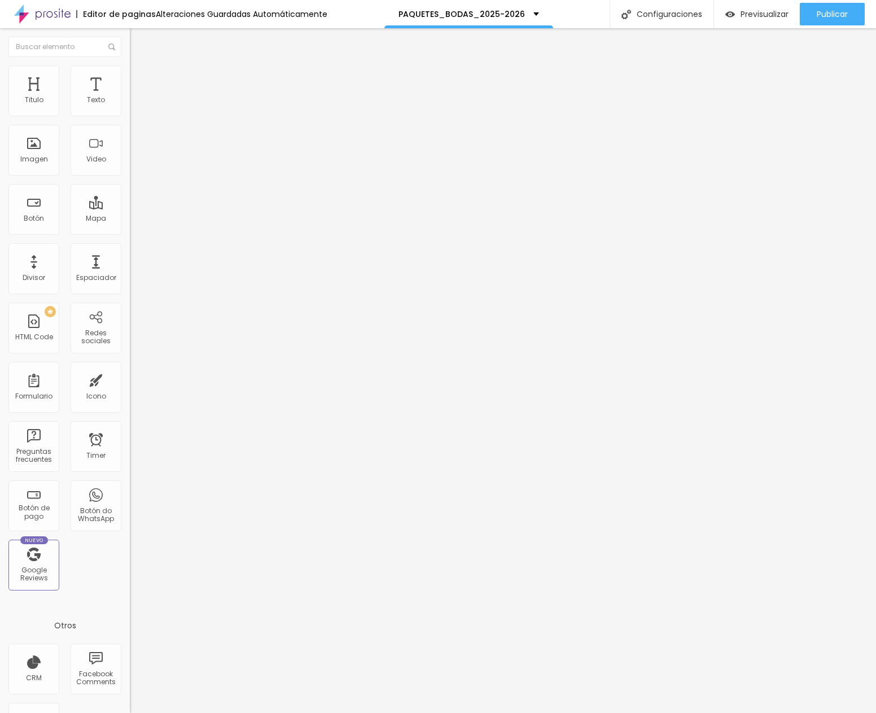
click at [836, 12] on span "Publicar" at bounding box center [831, 14] width 31 height 9
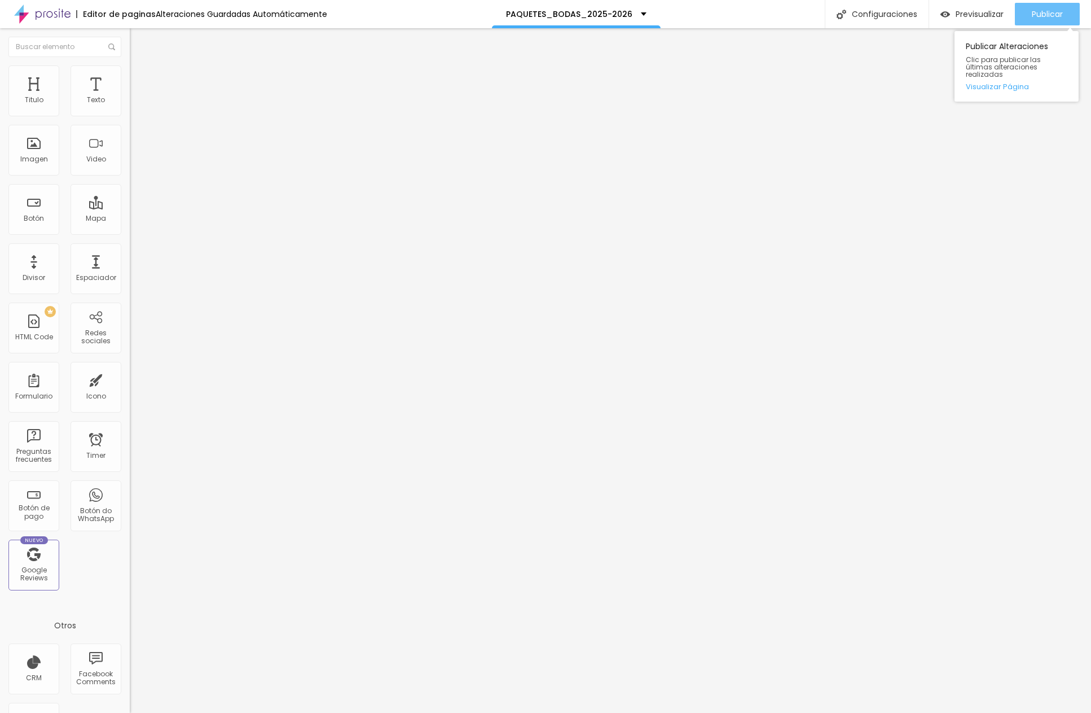
click at [875, 15] on button "Publicar" at bounding box center [1047, 14] width 65 height 23
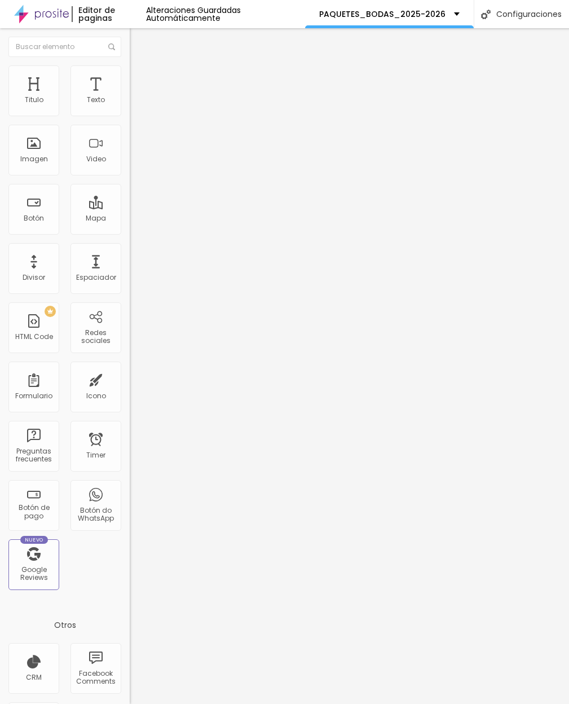
click at [130, 97] on span "Cambiar image" at bounding box center [161, 92] width 63 height 10
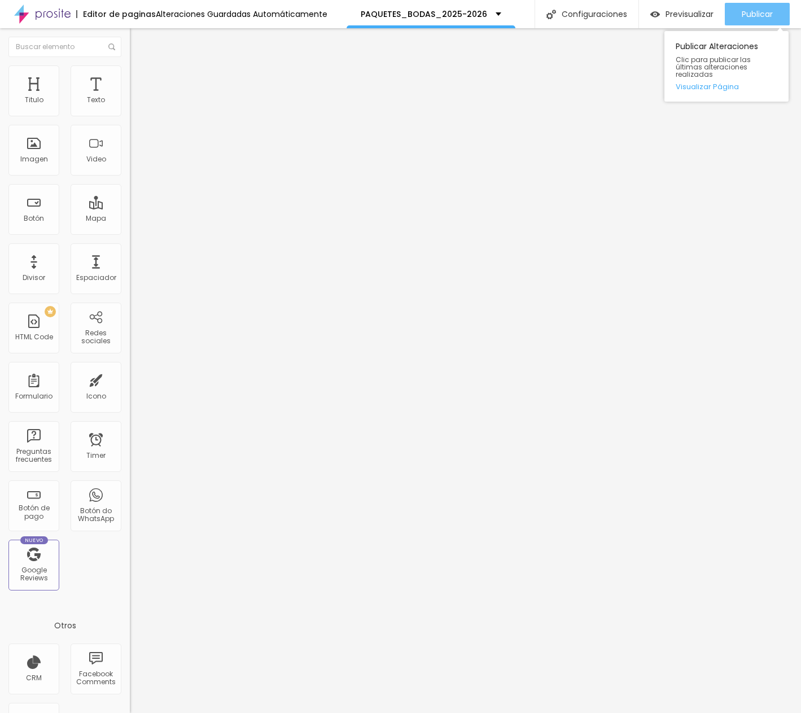
click at [569, 19] on span "Publicar" at bounding box center [756, 14] width 31 height 9
